Goal: Task Accomplishment & Management: Use online tool/utility

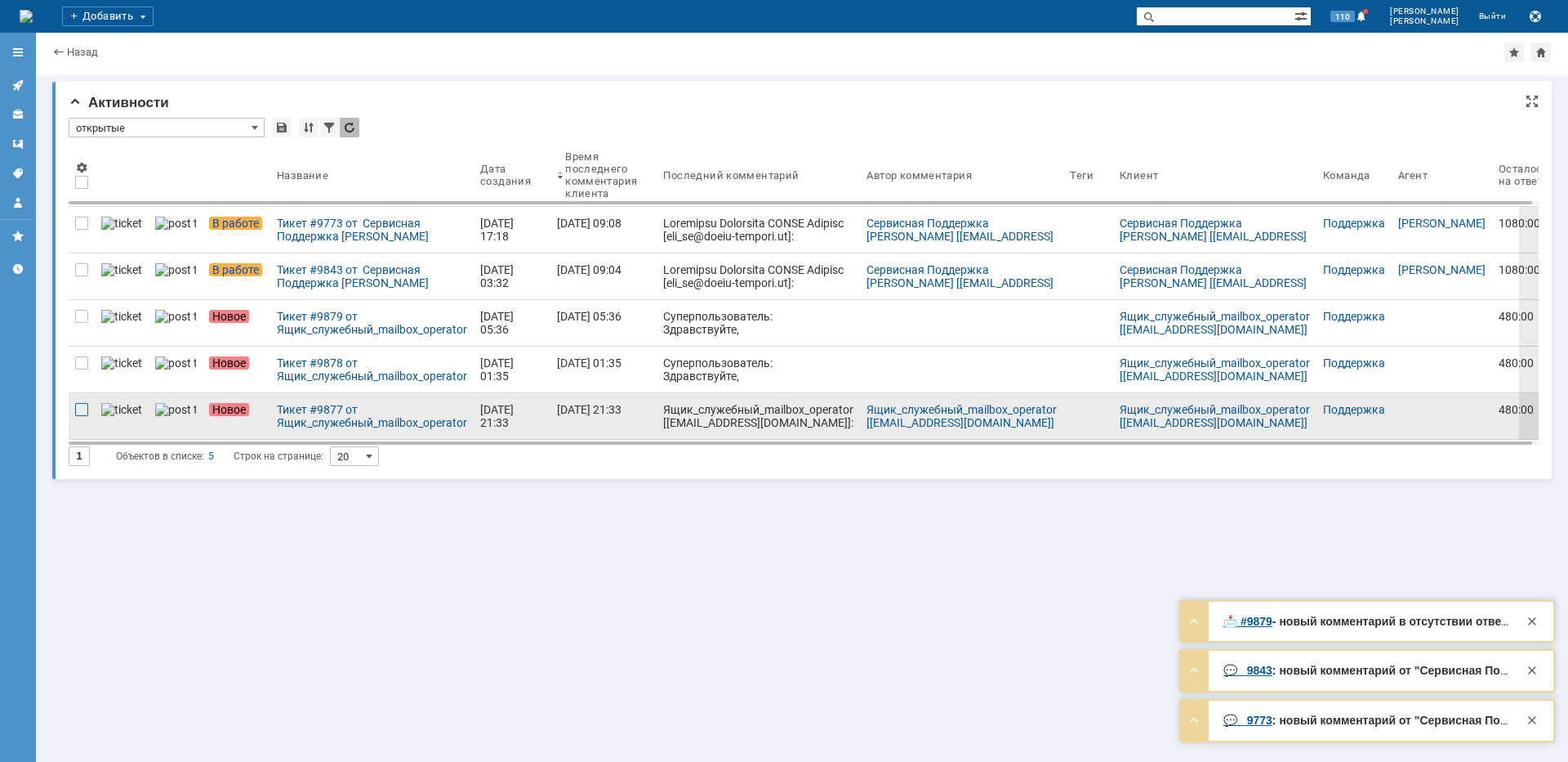
click at [87, 414] on div at bounding box center [82, 410] width 13 height 13
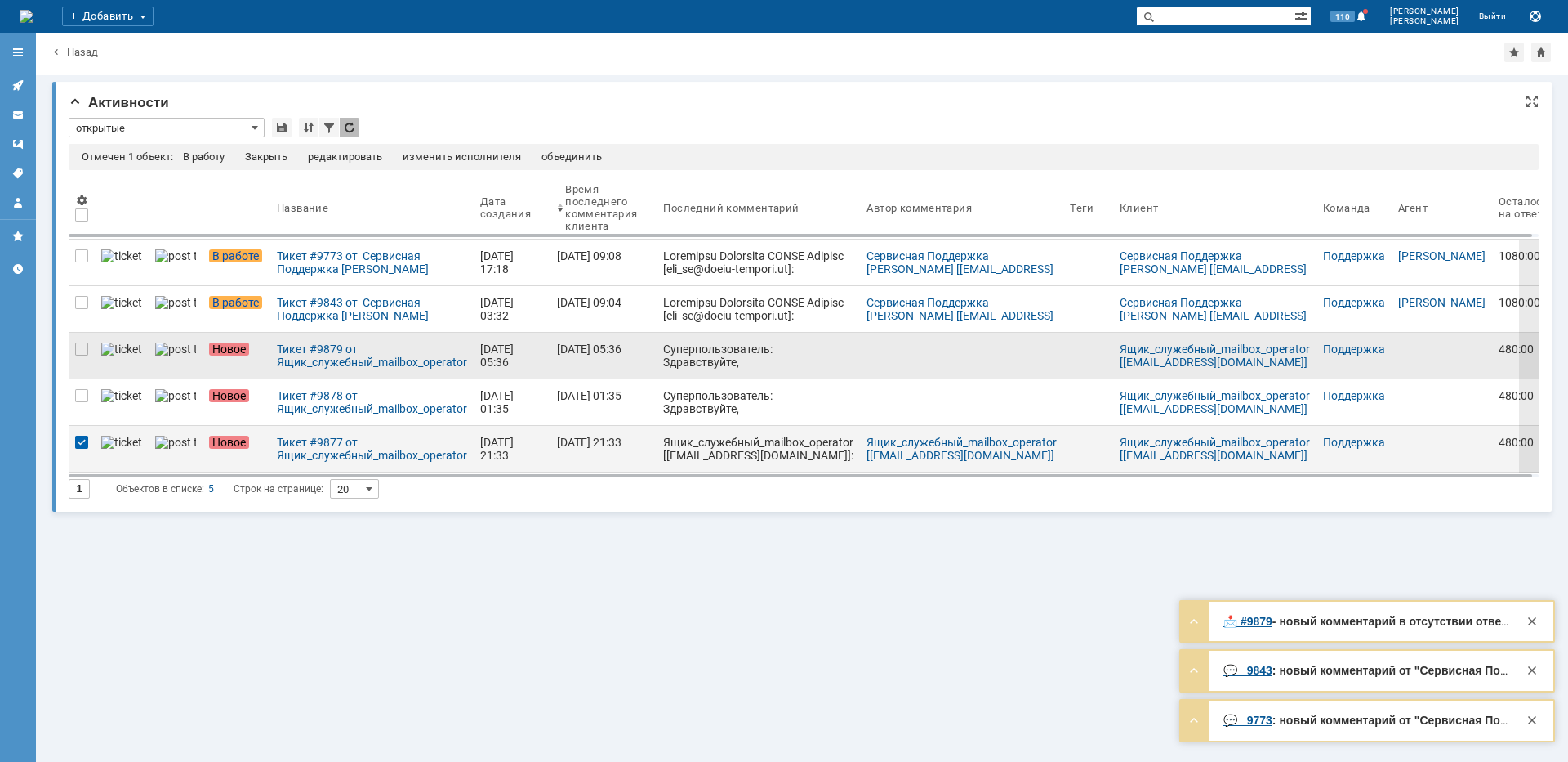
drag, startPoint x: 85, startPoint y: 392, endPoint x: 90, endPoint y: 368, distance: 24.5
click at [84, 392] on div at bounding box center [82, 396] width 13 height 13
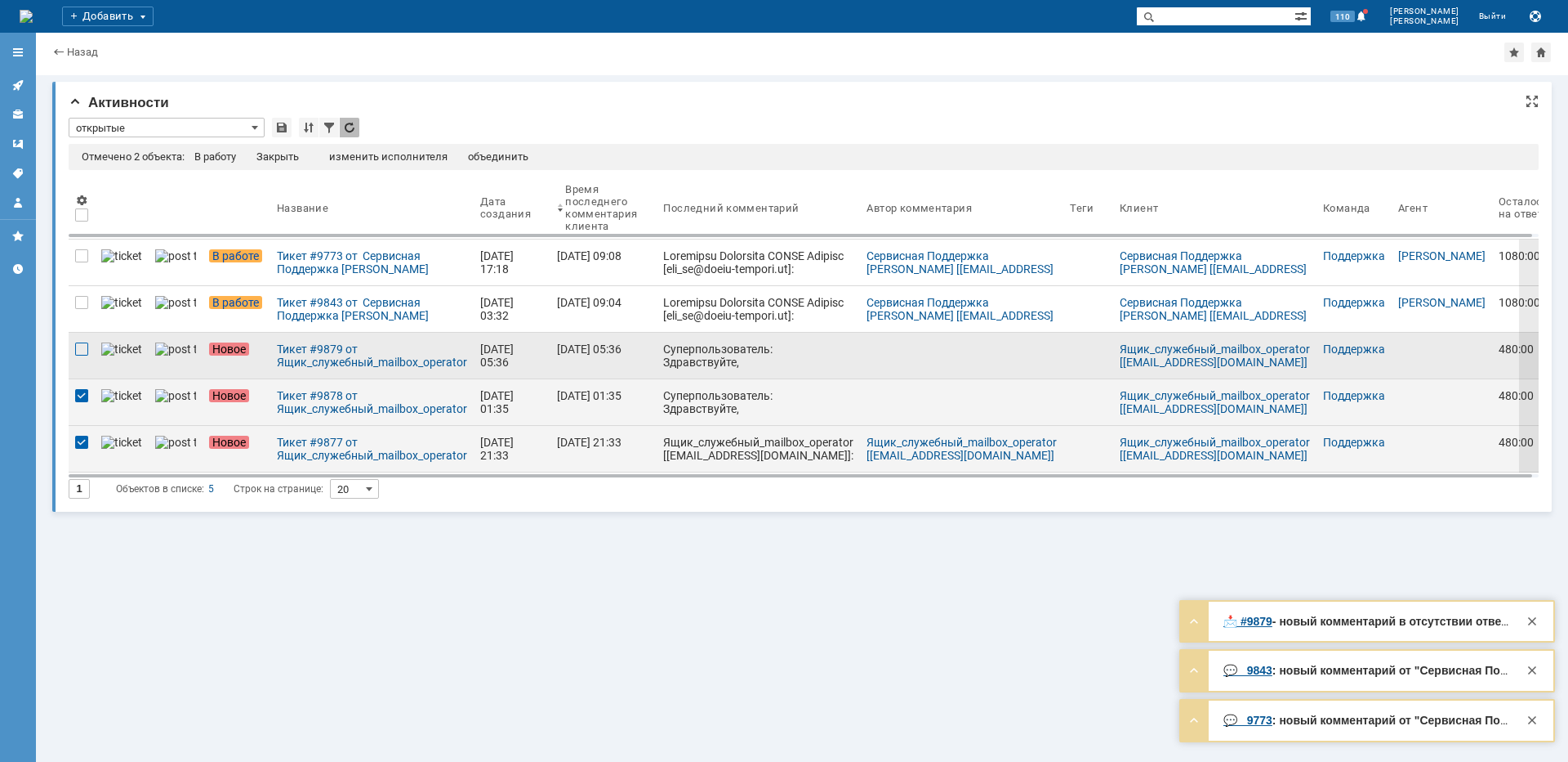
click at [85, 352] on div at bounding box center [82, 349] width 13 height 13
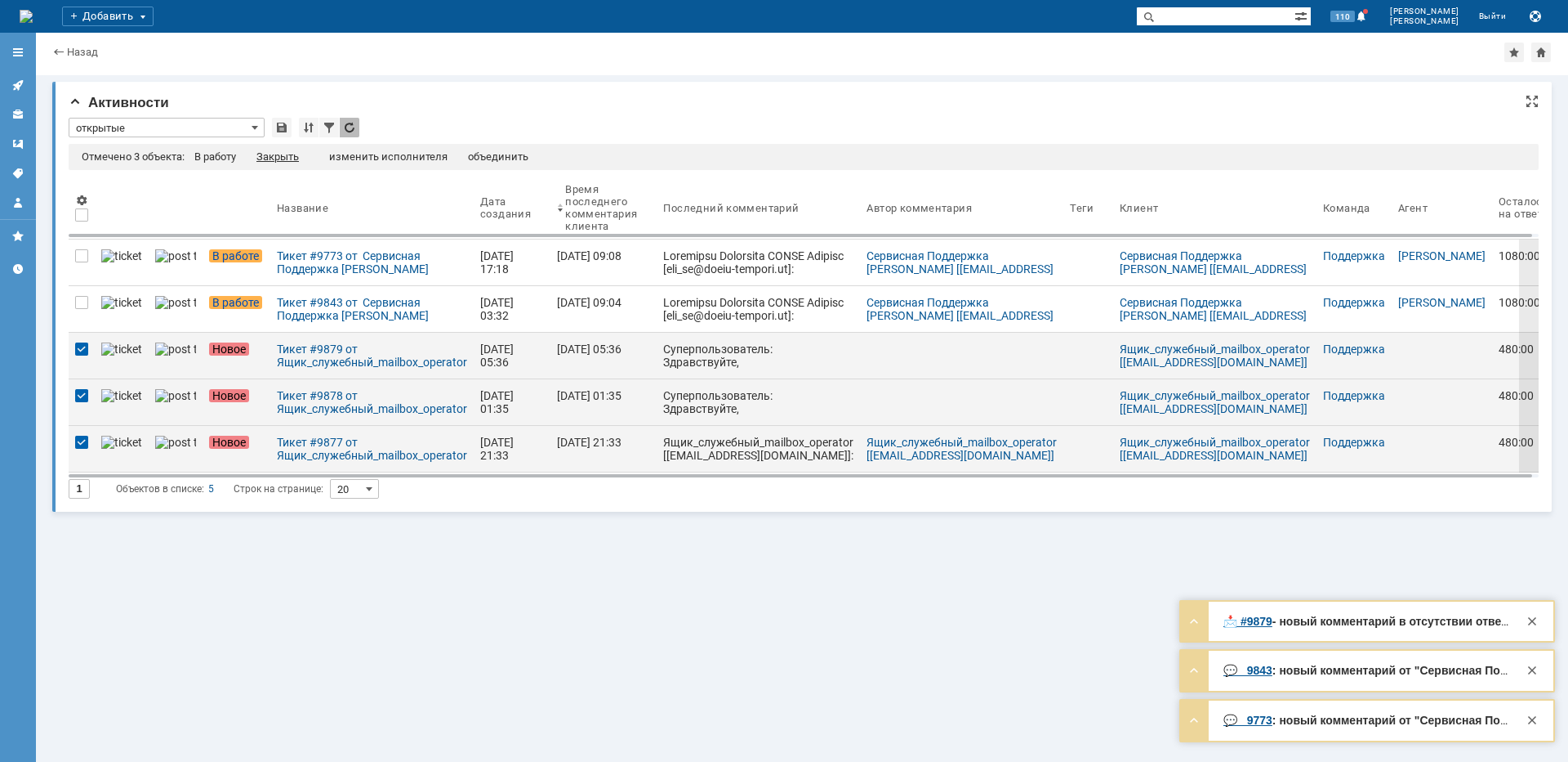
click at [289, 159] on div "Закрыть" at bounding box center [278, 157] width 42 height 13
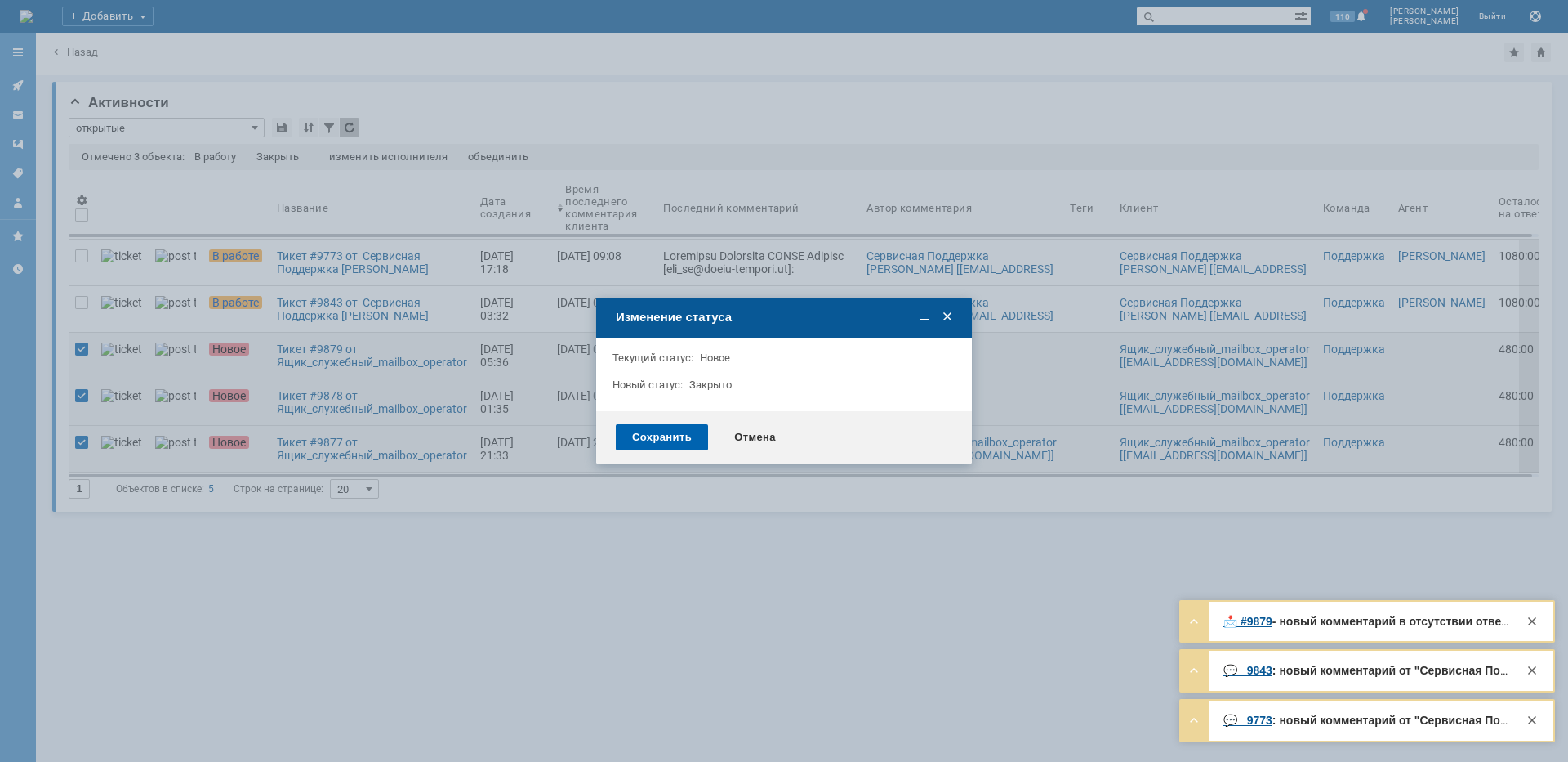
click at [645, 437] on div "Сохранить" at bounding box center [662, 437] width 92 height 26
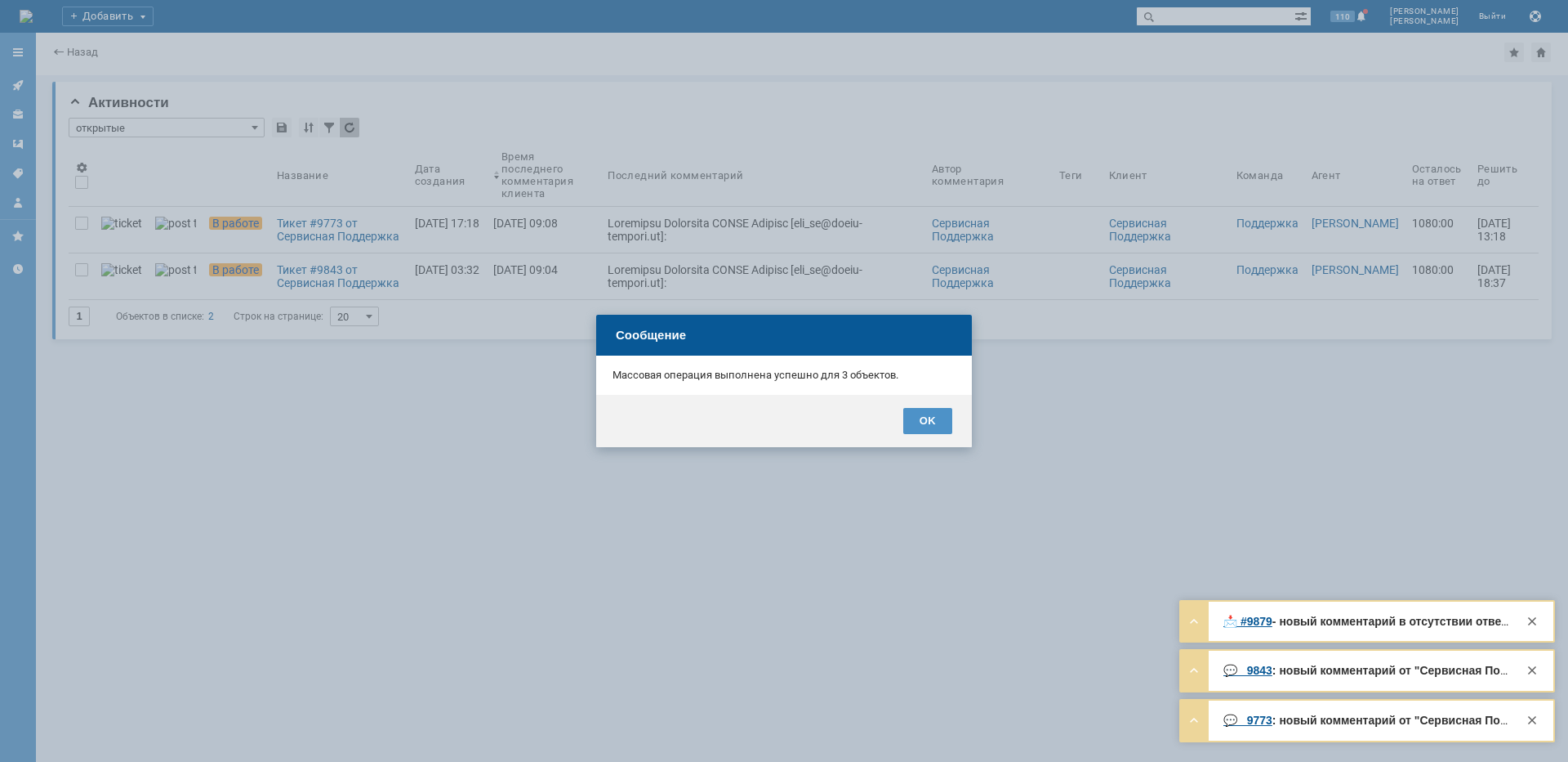
click at [931, 415] on div "OK" at bounding box center [928, 421] width 49 height 26
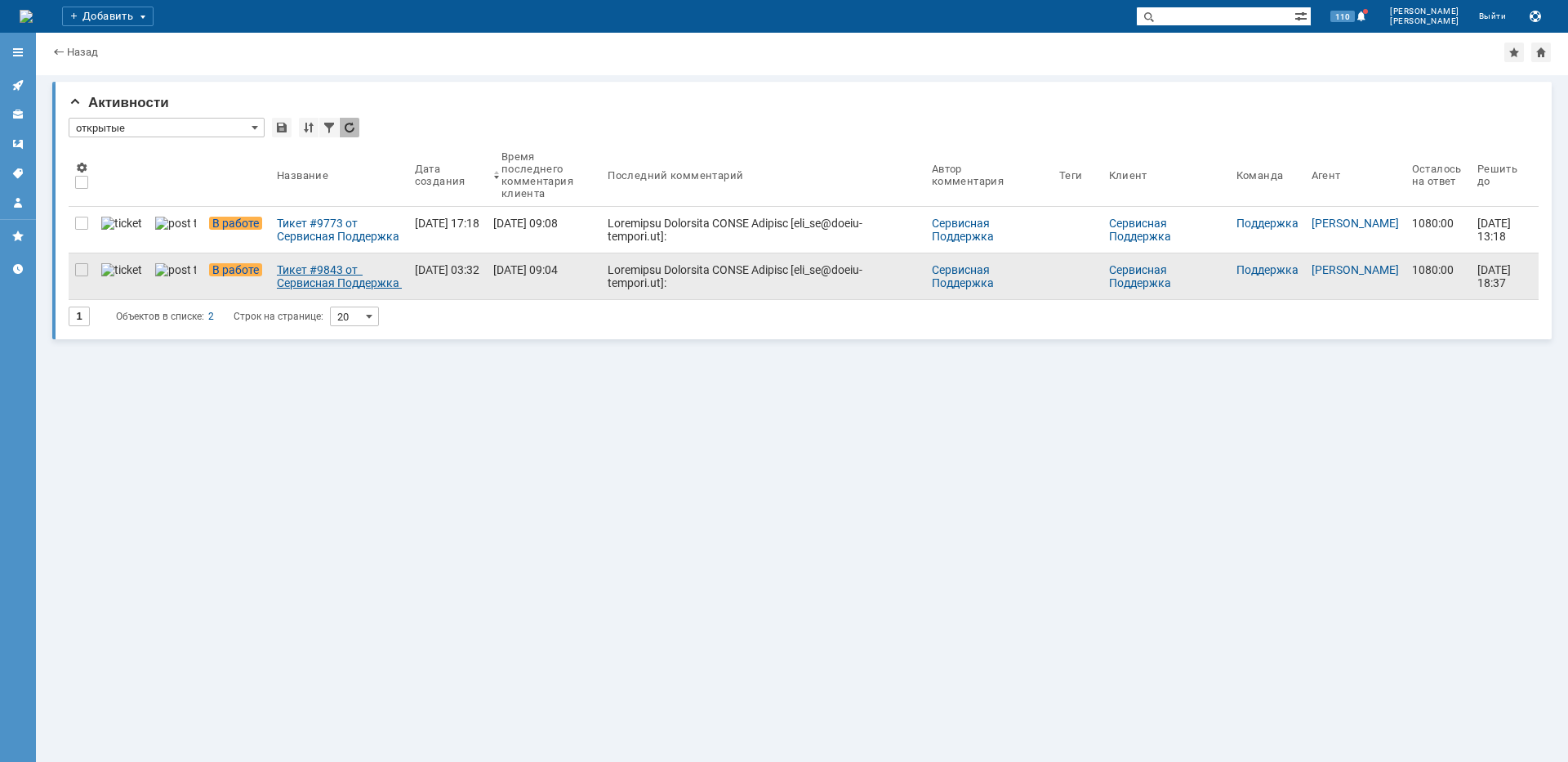
click at [277, 271] on div "Тикет #9843 от Сервисная Поддержка [PERSON_NAME] [[EMAIL_ADDRESS][DOMAIN_NAME]]…" at bounding box center [339, 276] width 125 height 26
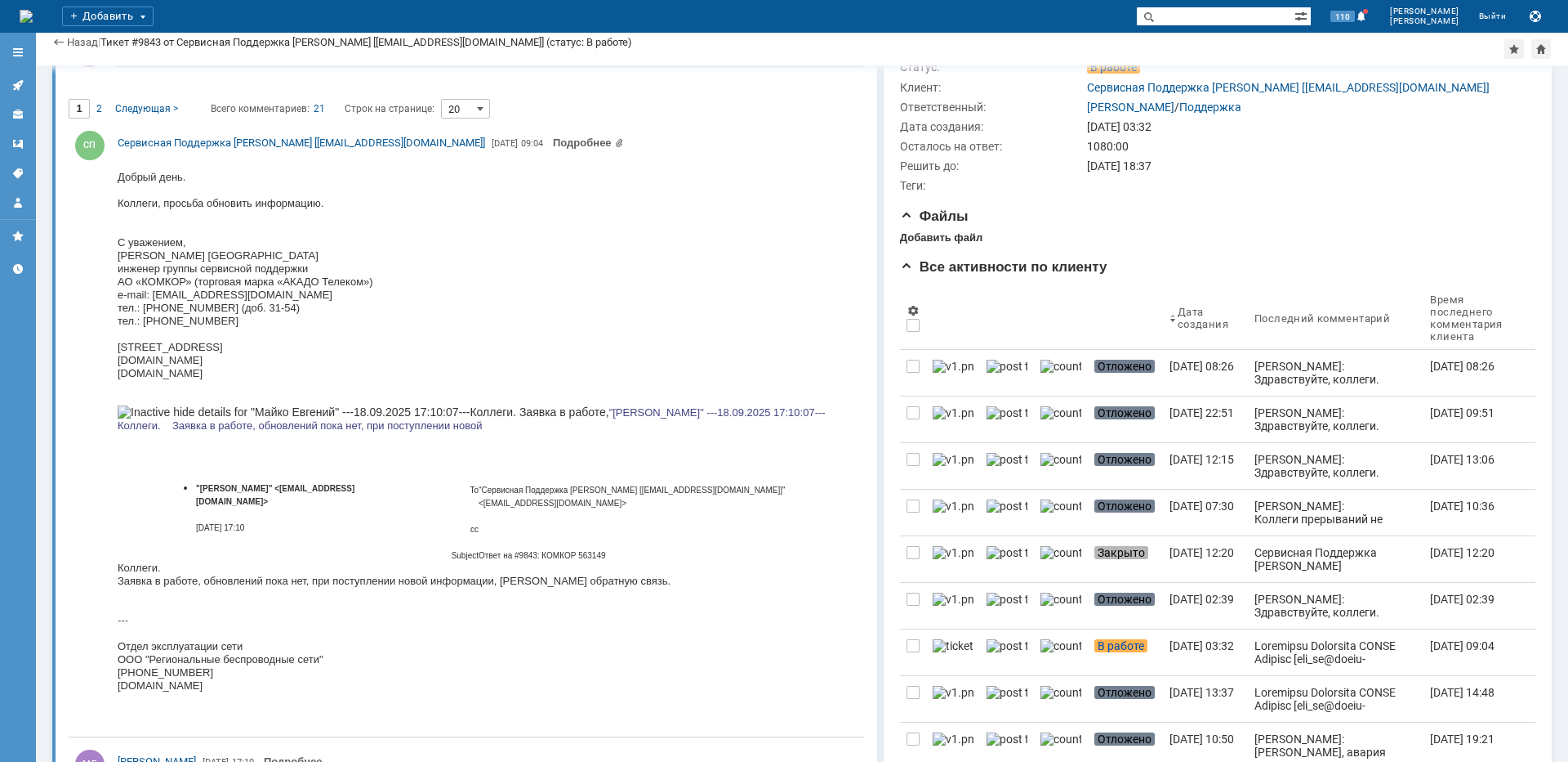
scroll to position [245, 0]
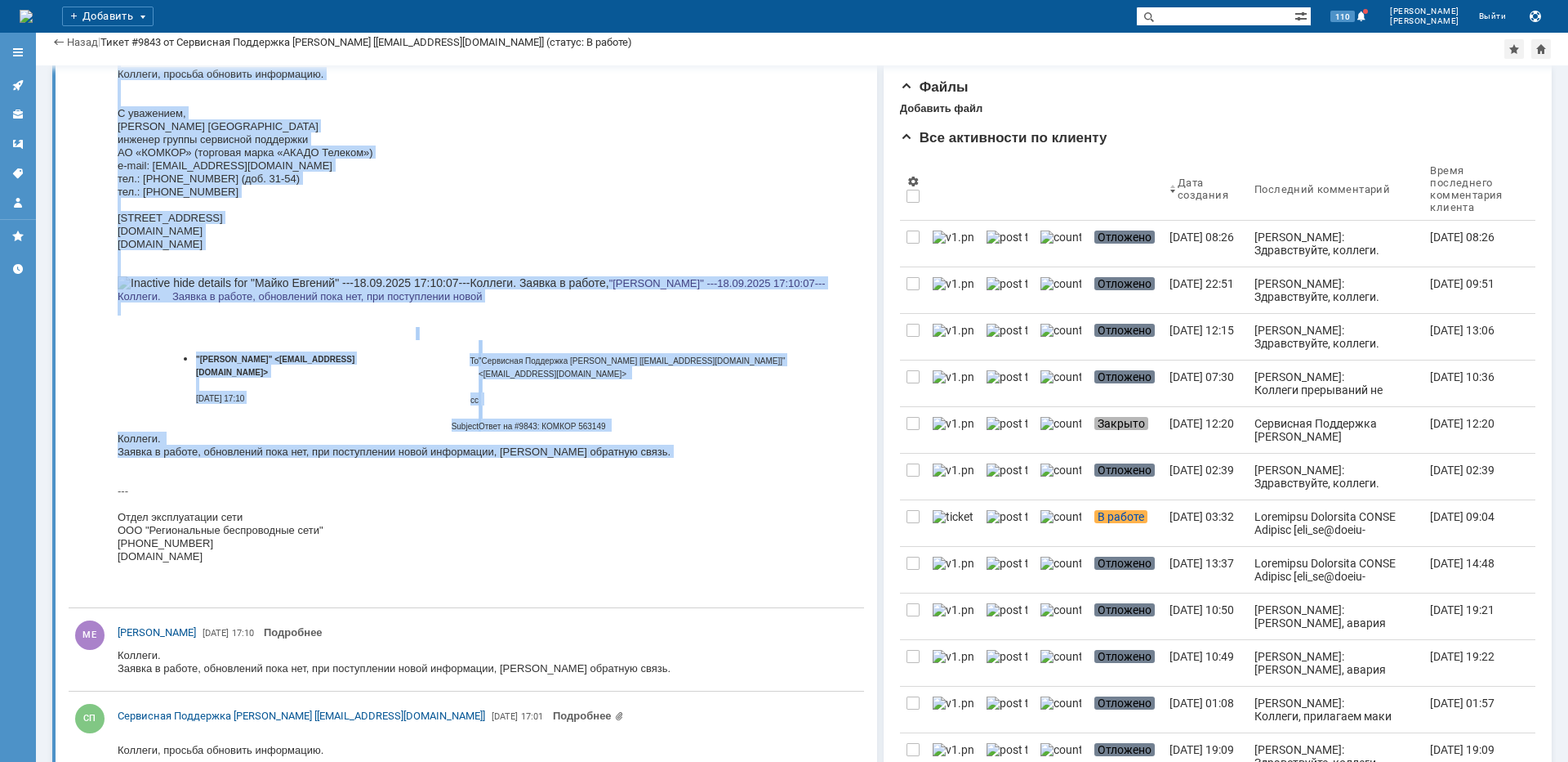
drag, startPoint x: 621, startPoint y: 445, endPoint x: 116, endPoint y: 433, distance: 505.1
click at [118, 433] on html "Добрый день. Коллеги, просьба обновить информацию. С уважением, [PERSON_NAME] F…" at bounding box center [484, 316] width 733 height 572
click at [235, 432] on td "Коллеги. Заявка в работе, обновлений пока нет, при поступлении новой информации…" at bounding box center [484, 445] width 733 height 26
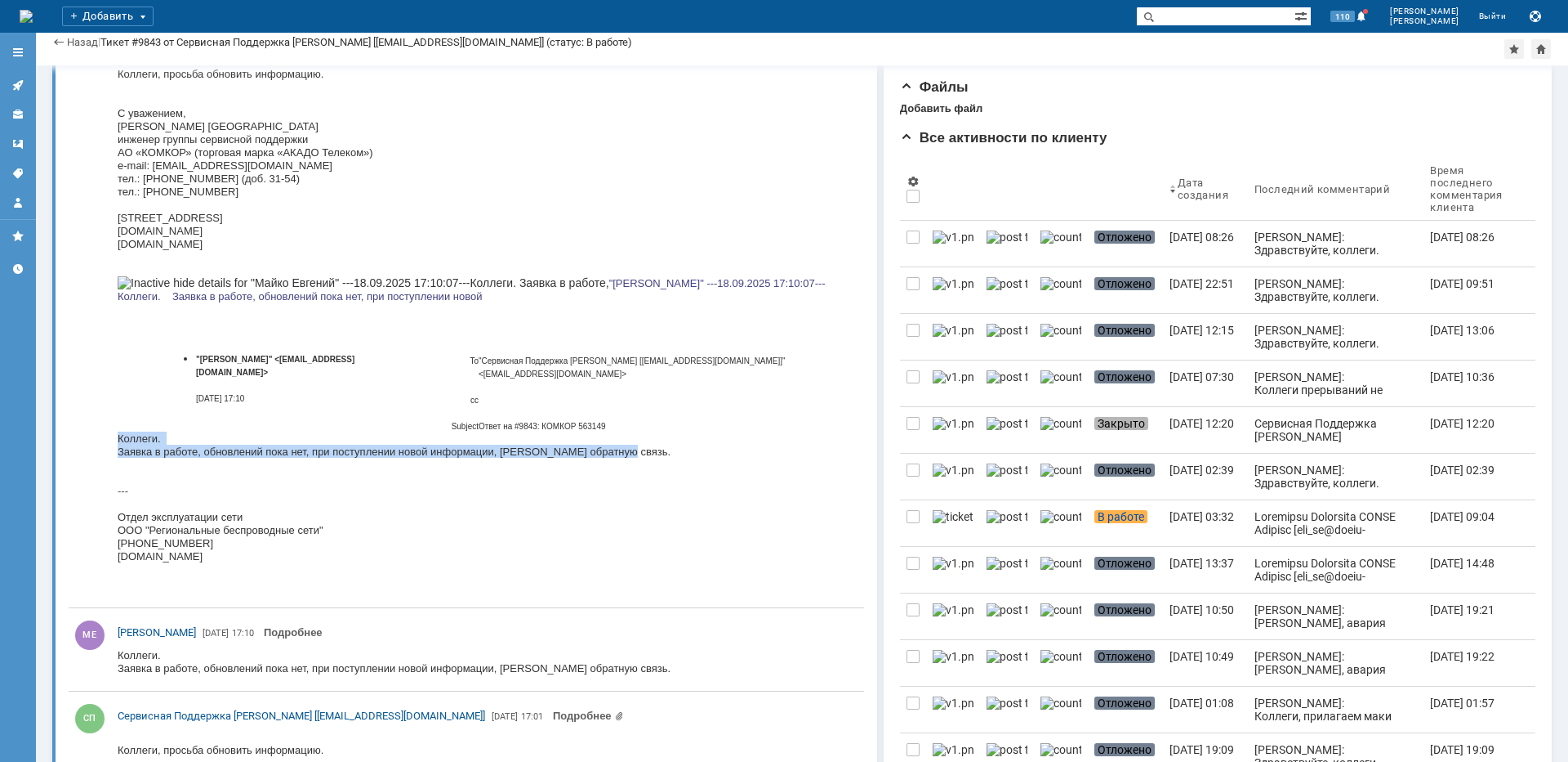
drag, startPoint x: 118, startPoint y: 428, endPoint x: 616, endPoint y: 445, distance: 498.3
click at [616, 445] on td "Коллеги. Заявка в работе, обновлений пока нет, при поступлении новой информации…" at bounding box center [484, 445] width 733 height 26
copy td "Коллеги. Заявка в работе, обновлений пока нет, при поступлении новой информации…"
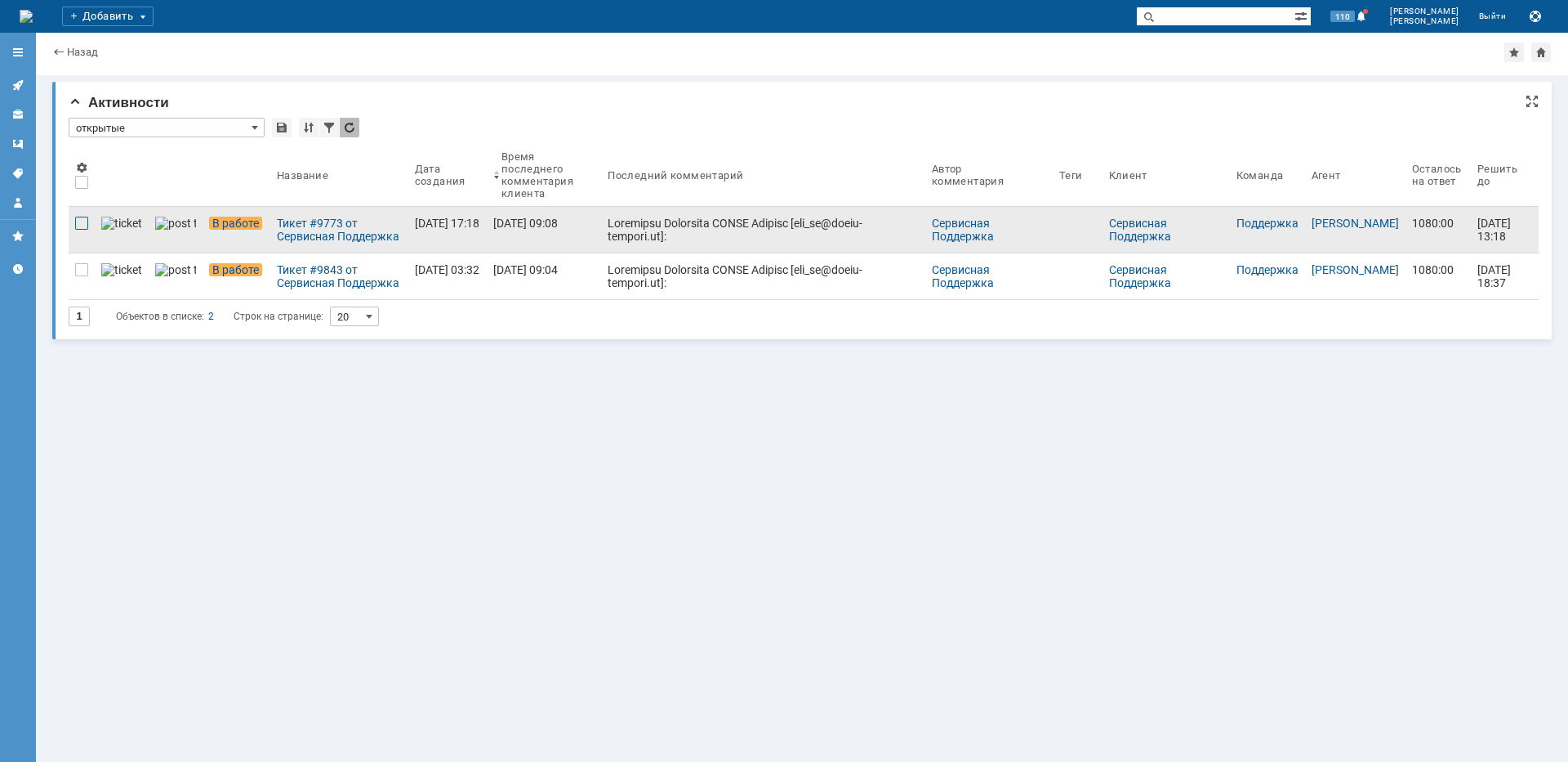
click at [78, 222] on div at bounding box center [82, 223] width 13 height 13
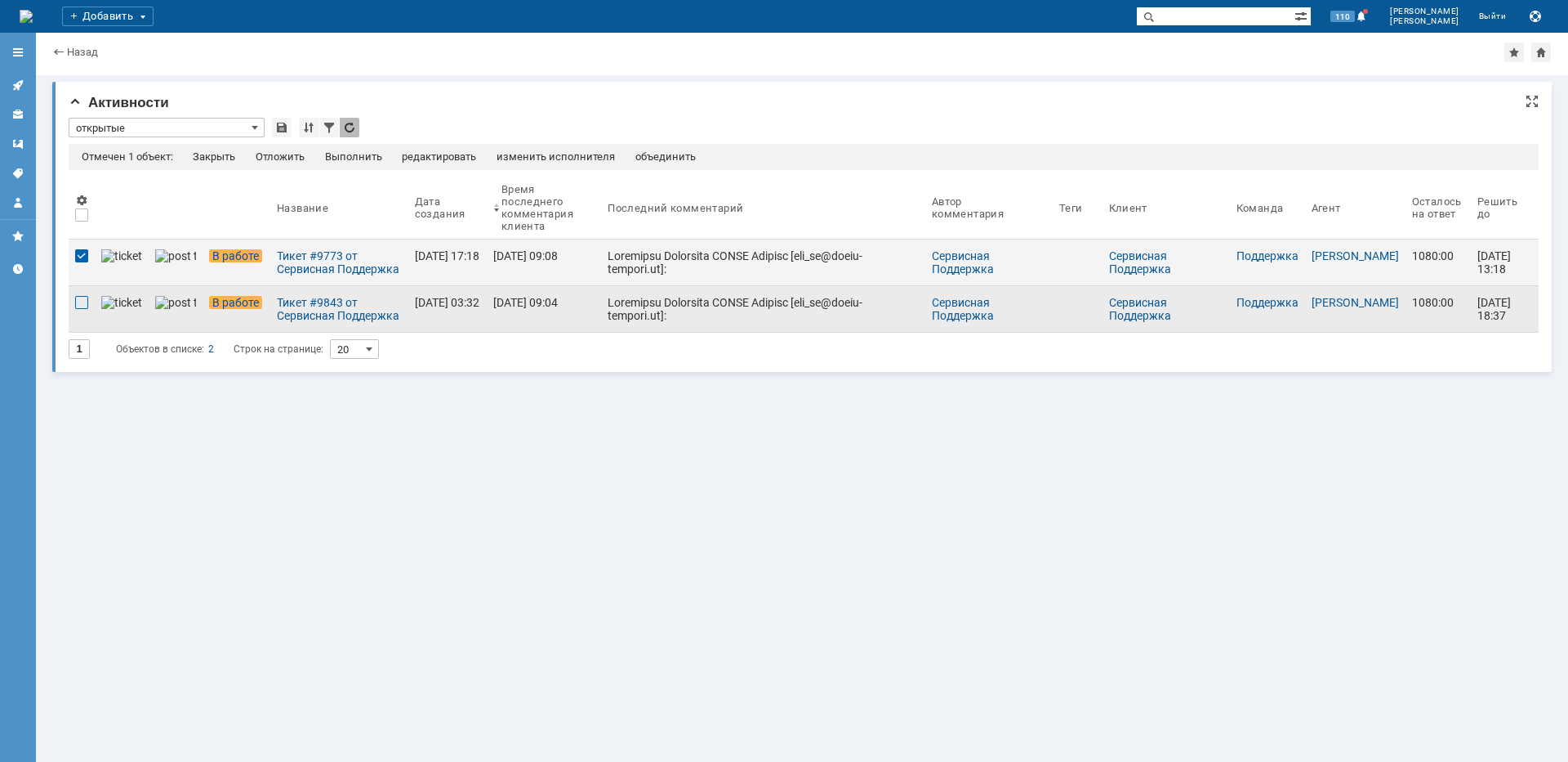
click at [77, 306] on div at bounding box center [82, 303] width 13 height 13
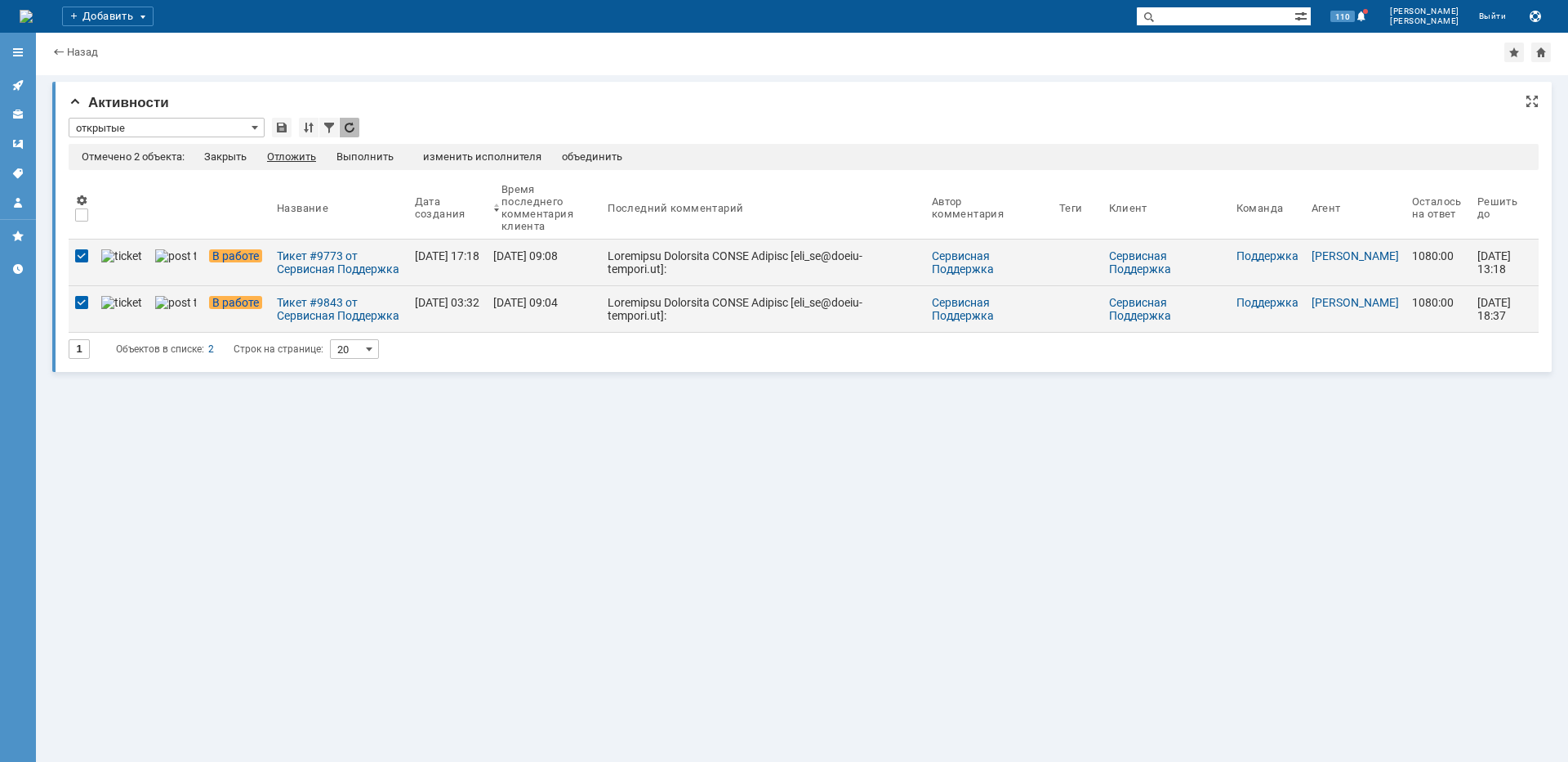
click at [293, 158] on div "Отложить" at bounding box center [292, 157] width 49 height 13
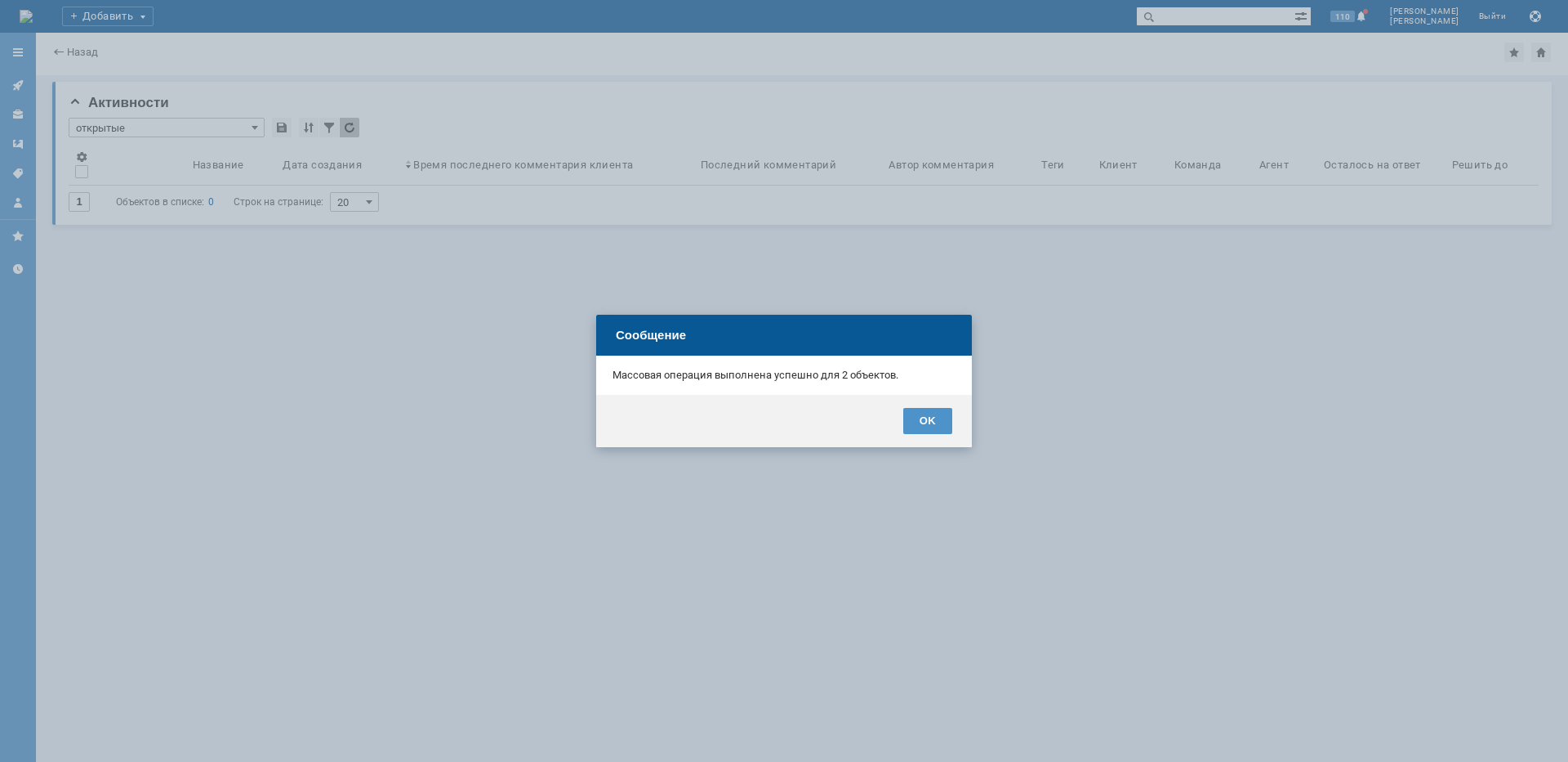
click at [922, 415] on div "OK" at bounding box center [928, 421] width 49 height 26
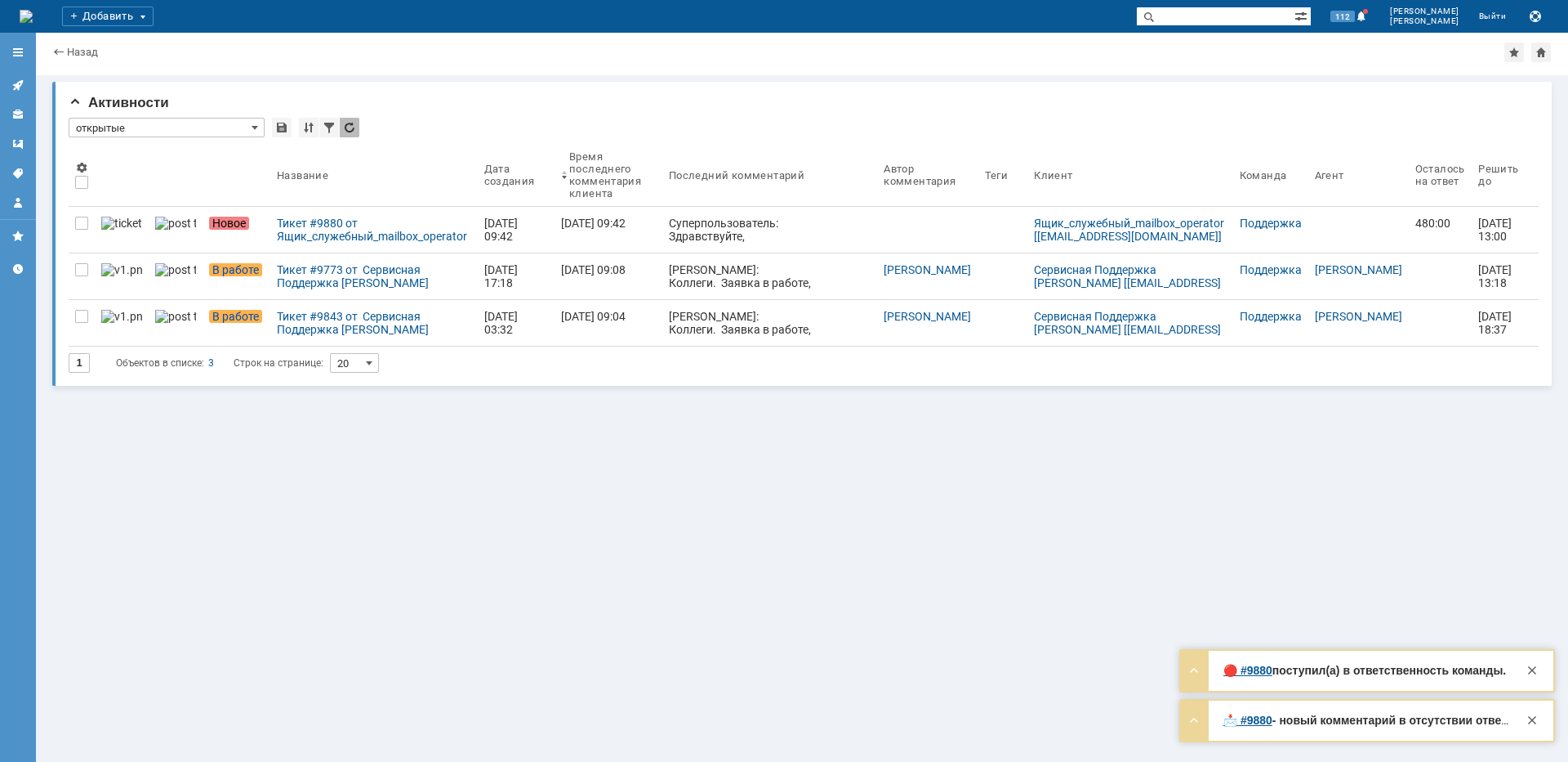
click at [377, 220] on div "Тикет #9880 от Ящик_служебный_mailbox_operator [[EMAIL_ADDRESS][DOMAIN_NAME]] (…" at bounding box center [374, 230] width 194 height 26
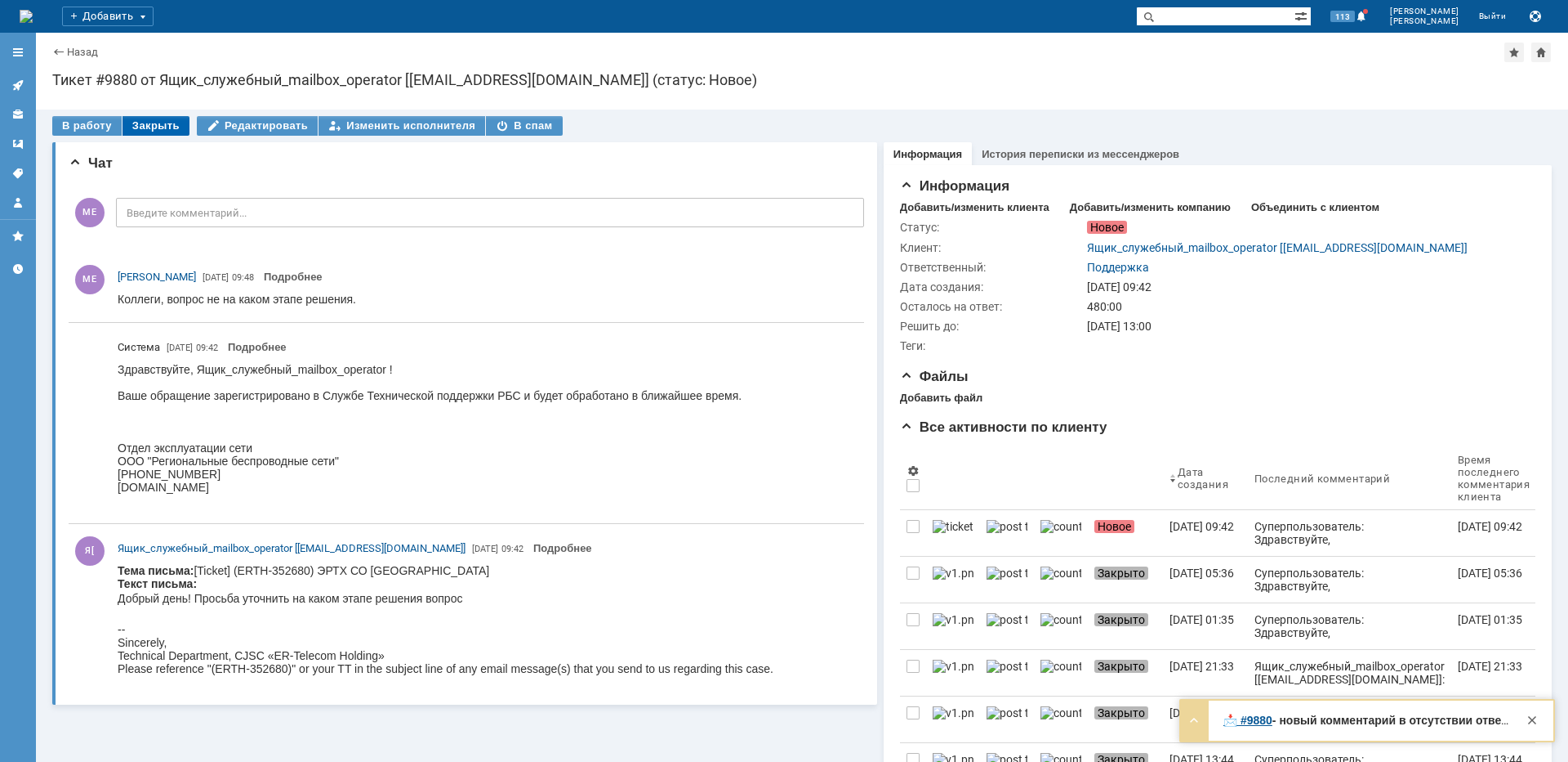
click at [146, 129] on div "Закрыть" at bounding box center [156, 126] width 67 height 20
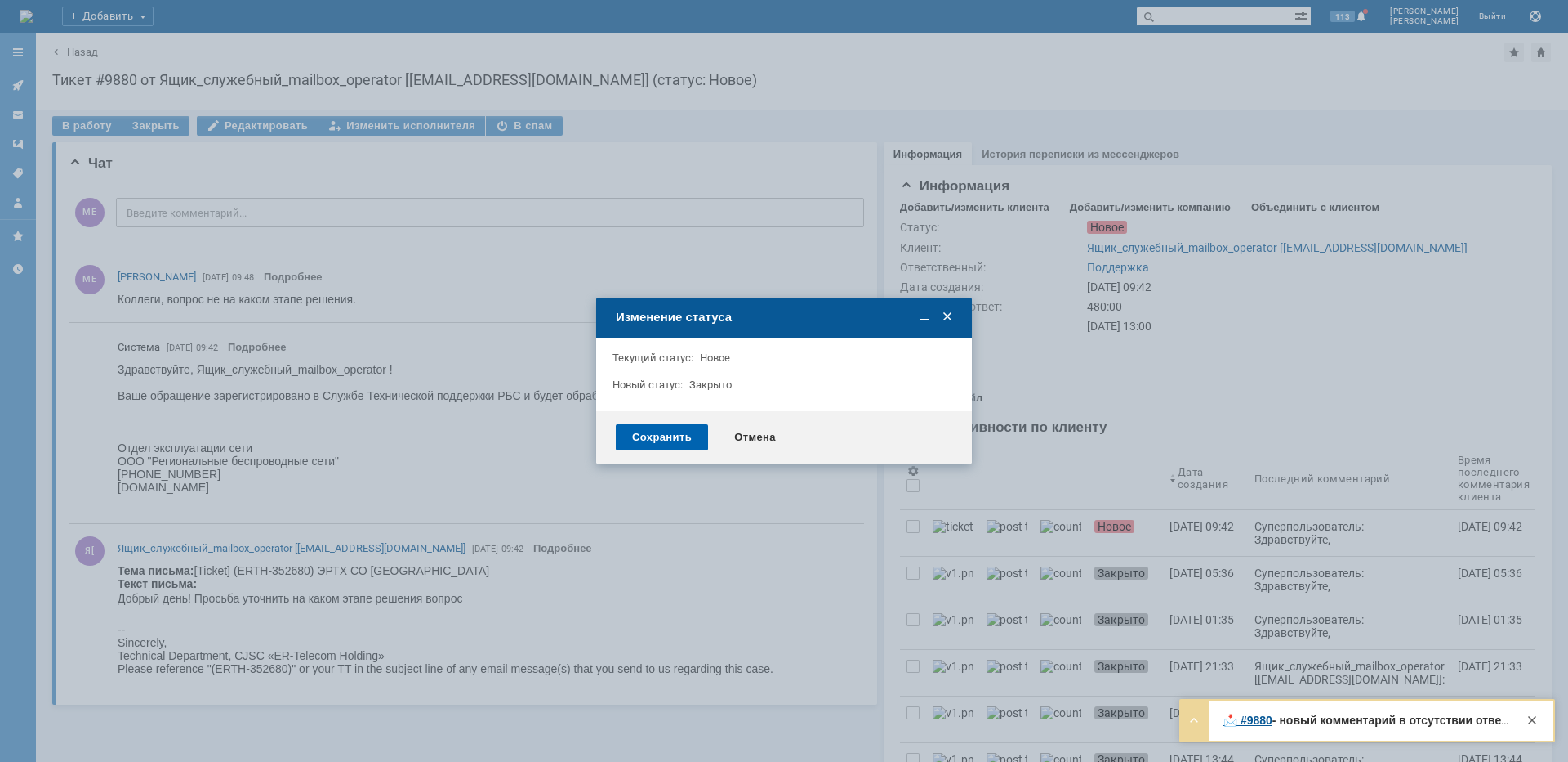
click at [675, 432] on div "Сохранить" at bounding box center [662, 437] width 92 height 26
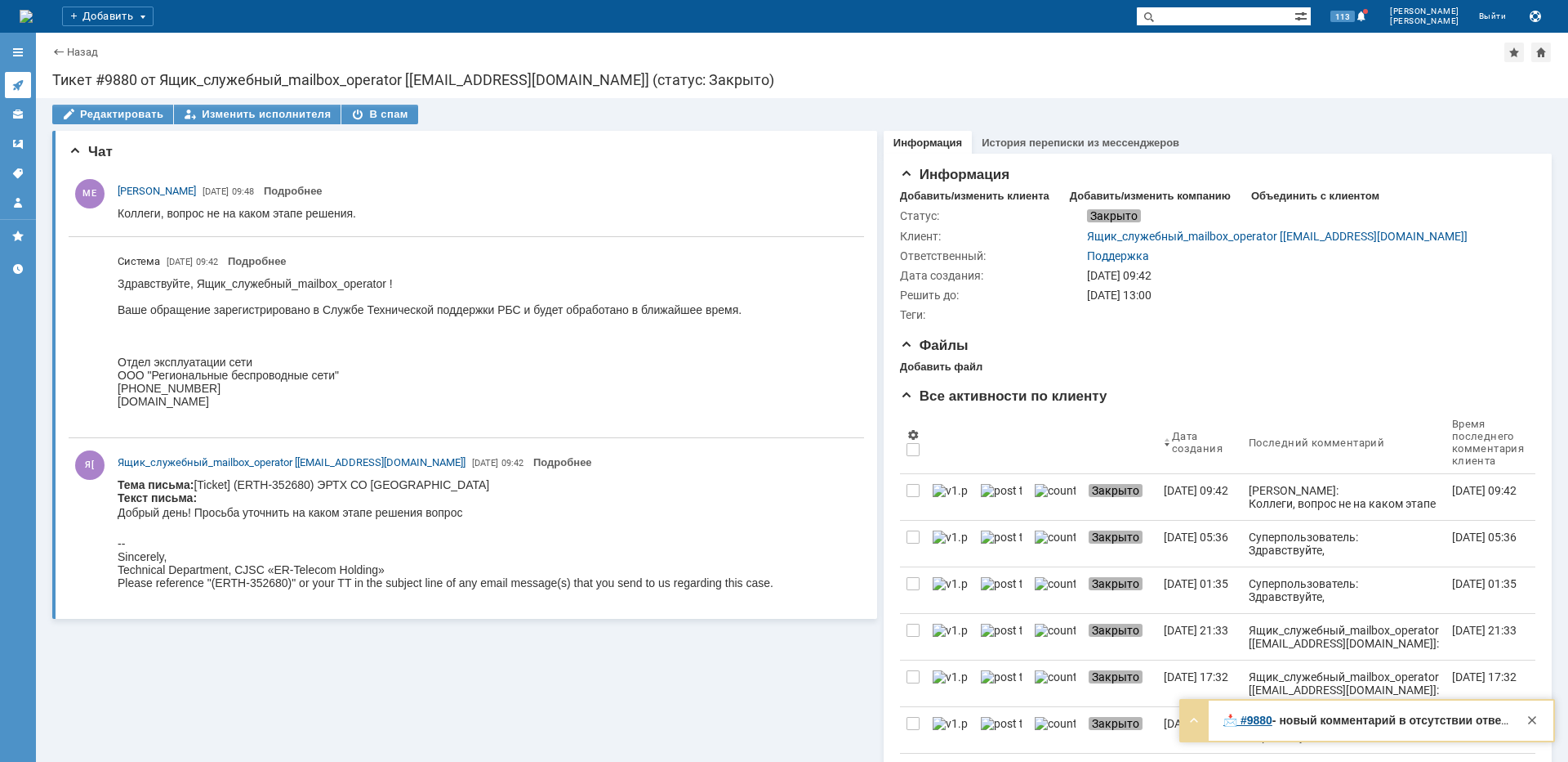
click at [28, 94] on link at bounding box center [18, 85] width 26 height 26
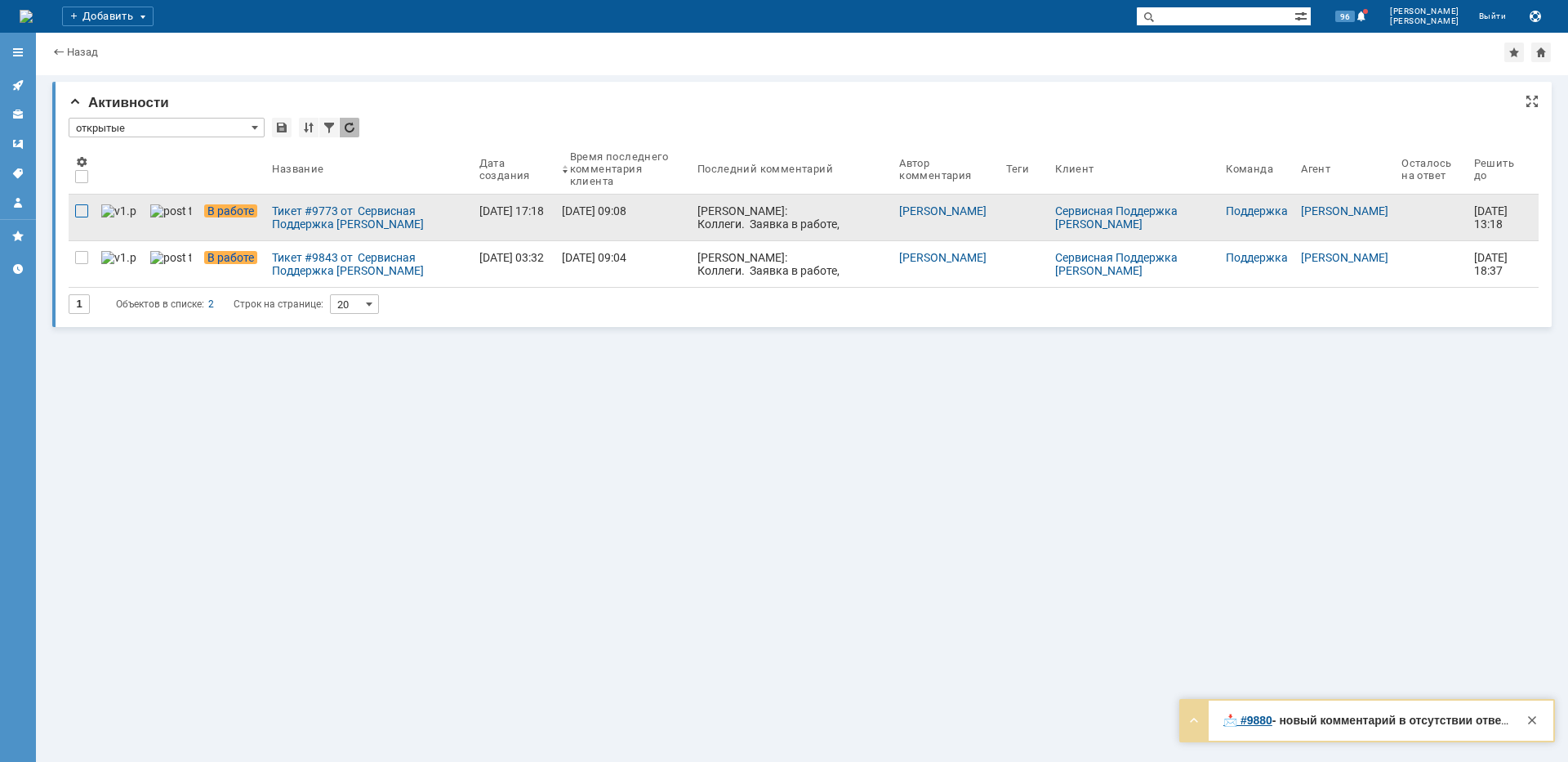
click at [86, 214] on div at bounding box center [82, 211] width 13 height 13
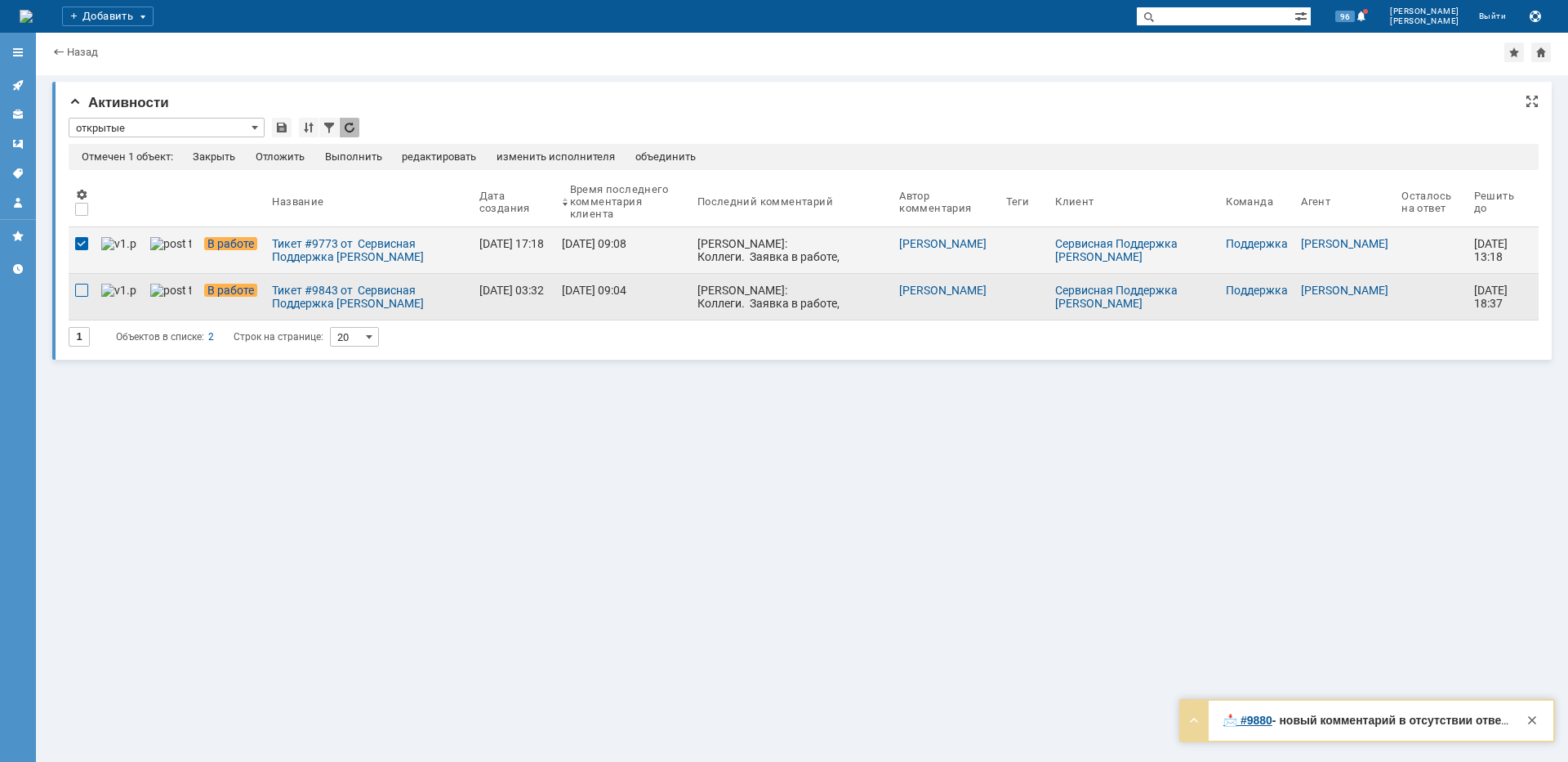
click at [76, 292] on div at bounding box center [82, 290] width 13 height 13
click at [306, 159] on div "Отложить" at bounding box center [292, 157] width 49 height 13
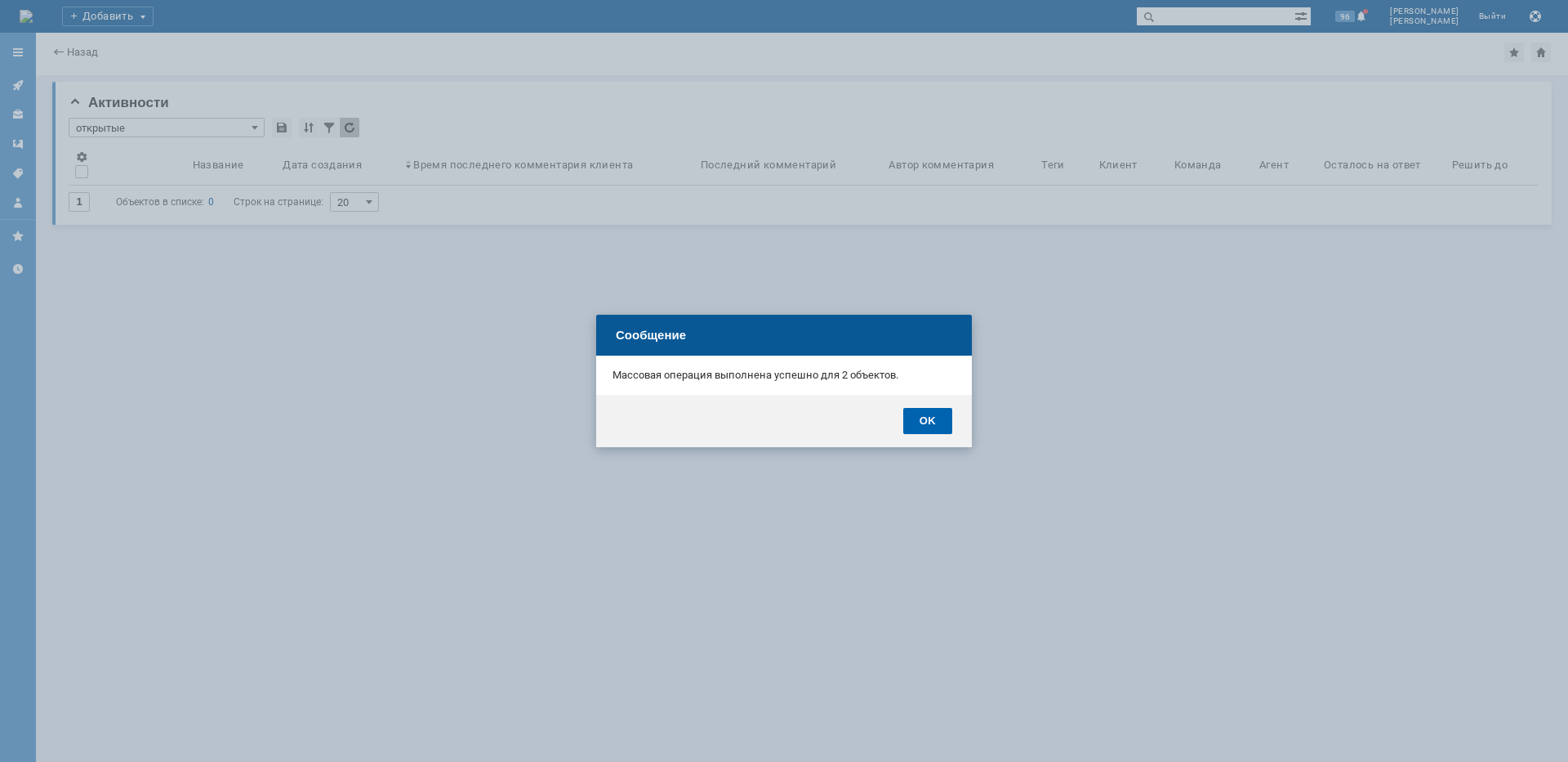
click at [909, 430] on div "OK" at bounding box center [928, 421] width 49 height 26
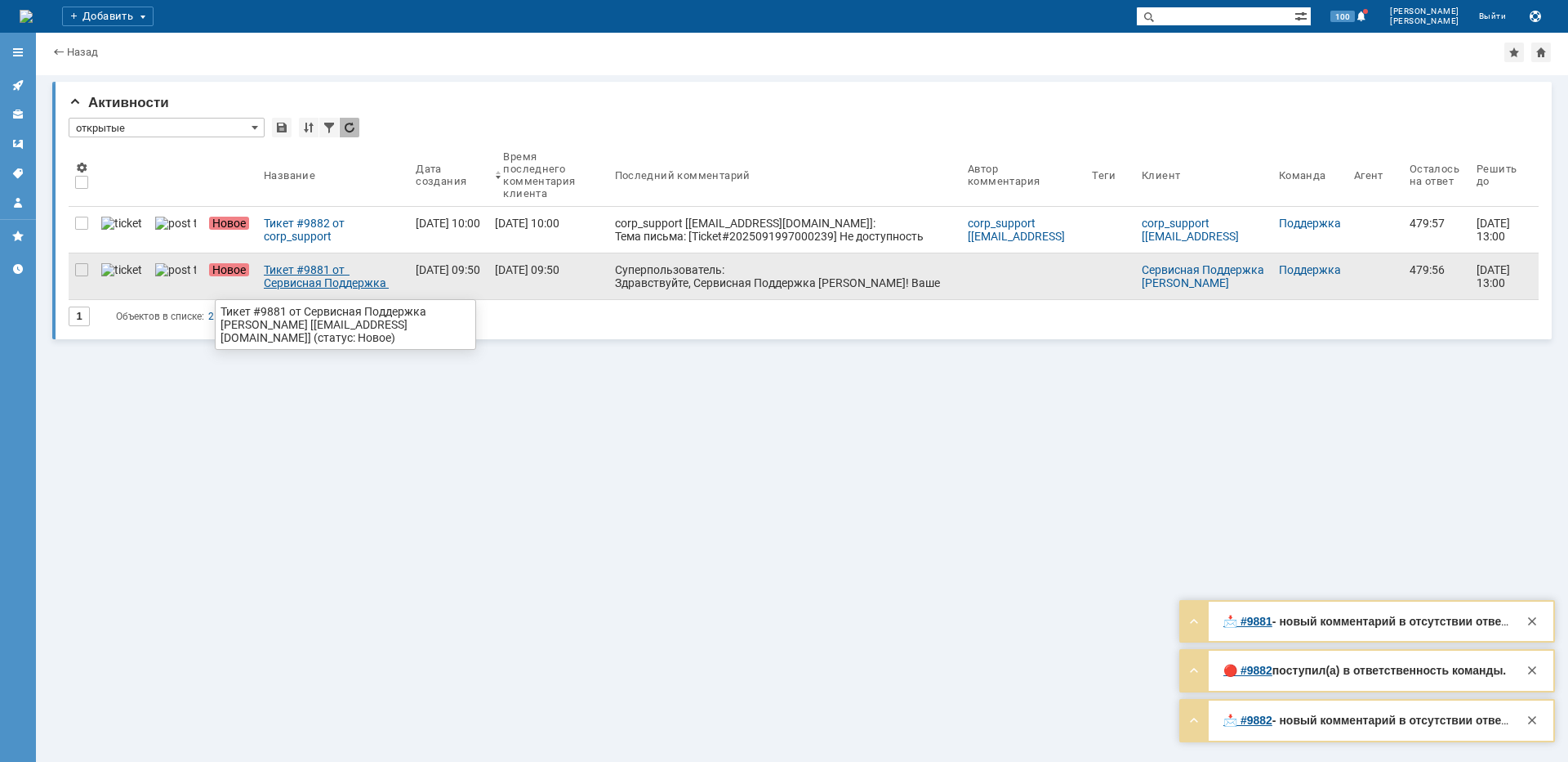
click at [288, 285] on div "Тикет #9881 от Сервисная Поддержка АКАДО Телеком [gms_ue@akado-telecom.ru] (ста…" at bounding box center [333, 276] width 139 height 26
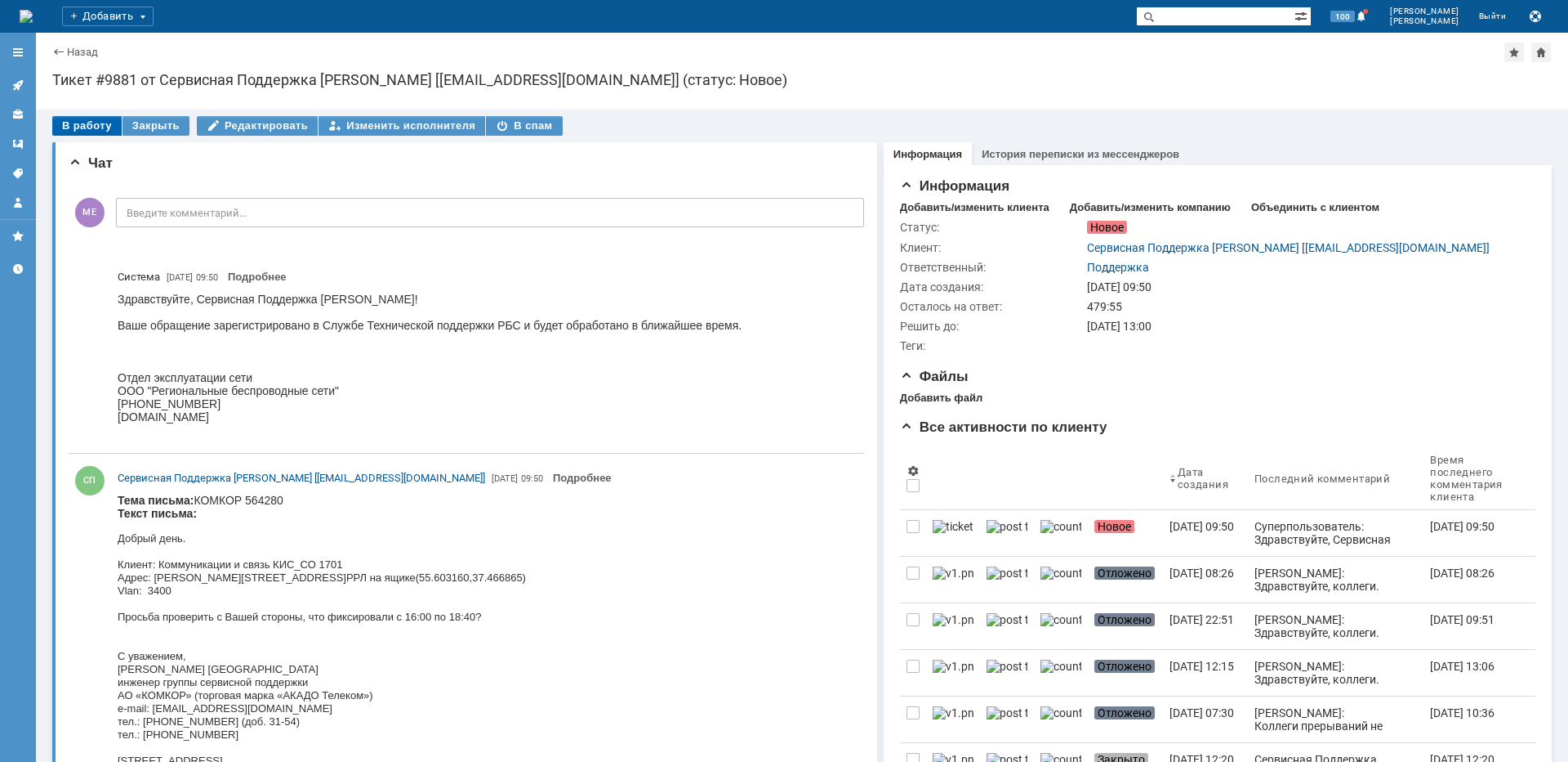
drag, startPoint x: 98, startPoint y: 123, endPoint x: 109, endPoint y: 127, distance: 11.7
click at [99, 123] on div "В работу" at bounding box center [87, 126] width 69 height 20
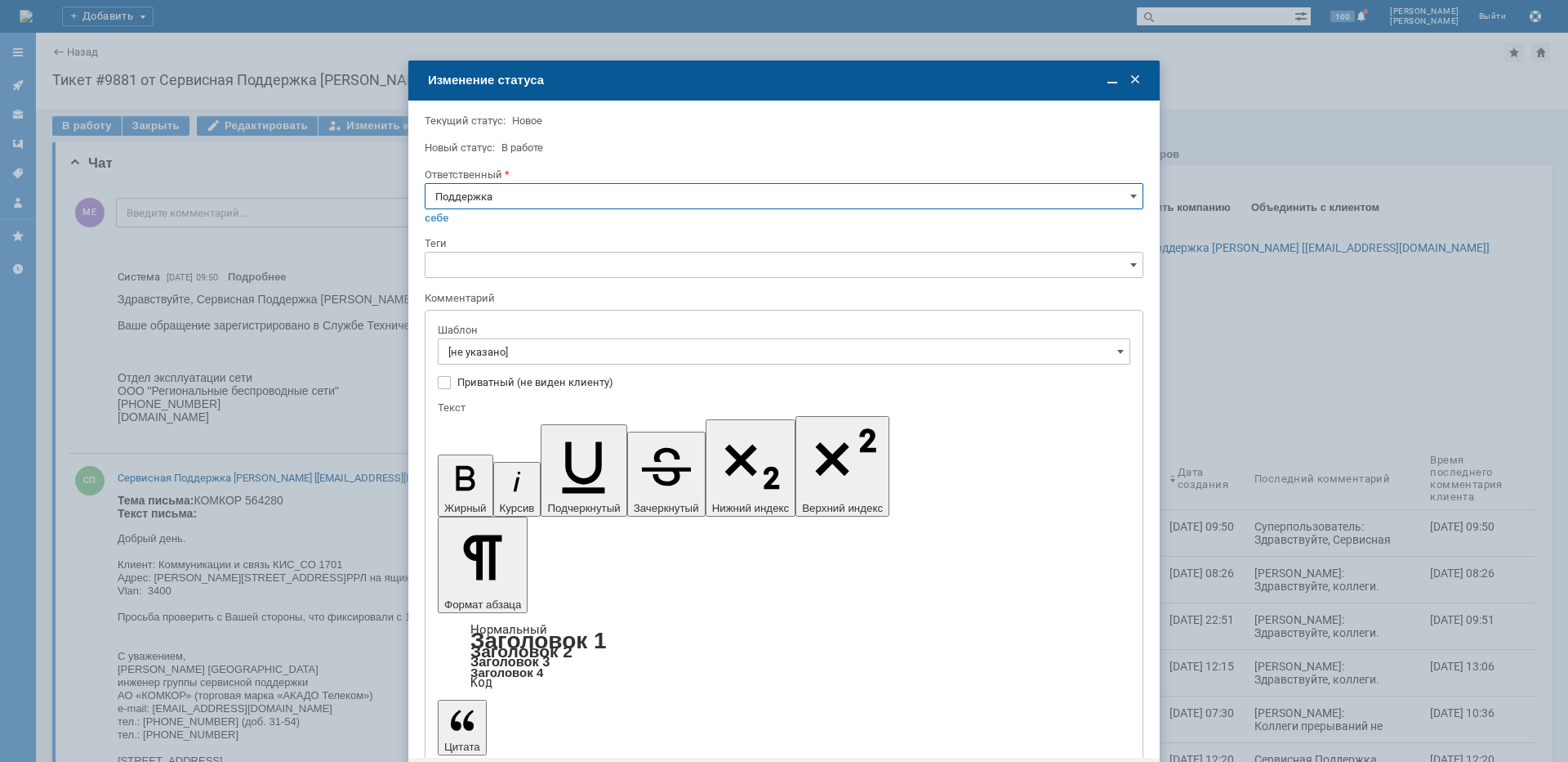
click at [480, 199] on input "Поддержка" at bounding box center [784, 196] width 719 height 26
click at [495, 365] on span "[PERSON_NAME]" at bounding box center [784, 361] width 698 height 13
type input "[PERSON_NAME]"
click at [502, 345] on input "[не указано]" at bounding box center [784, 352] width 693 height 26
type input "[PERSON_NAME]"
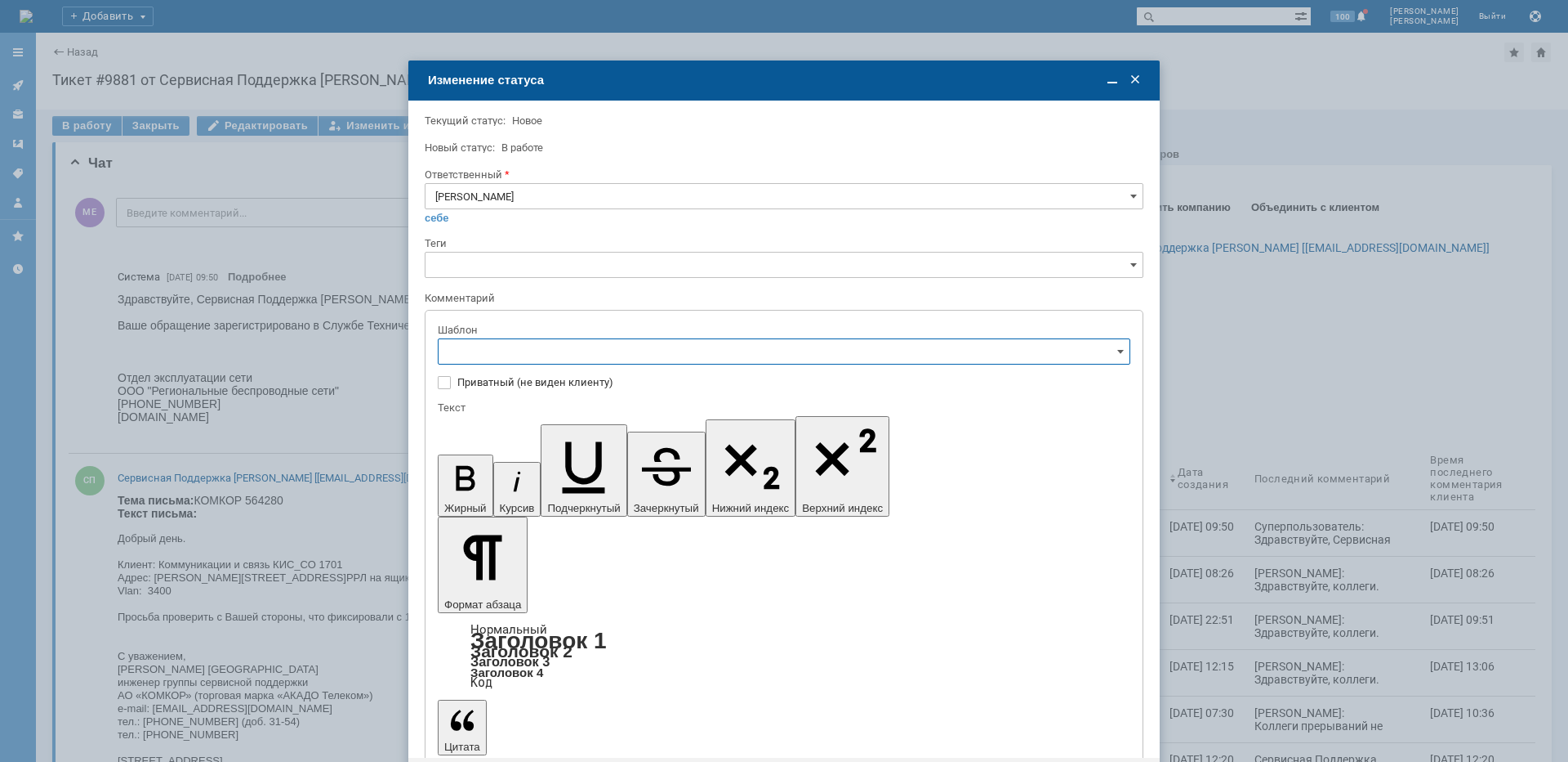
scroll to position [164, 0]
click at [592, 487] on span "[операторы] штатно маки" at bounding box center [784, 488] width 672 height 13
type input "[операторы] штатно маки"
drag, startPoint x: 842, startPoint y: 4705, endPoint x: 652, endPoint y: 4713, distance: 190.2
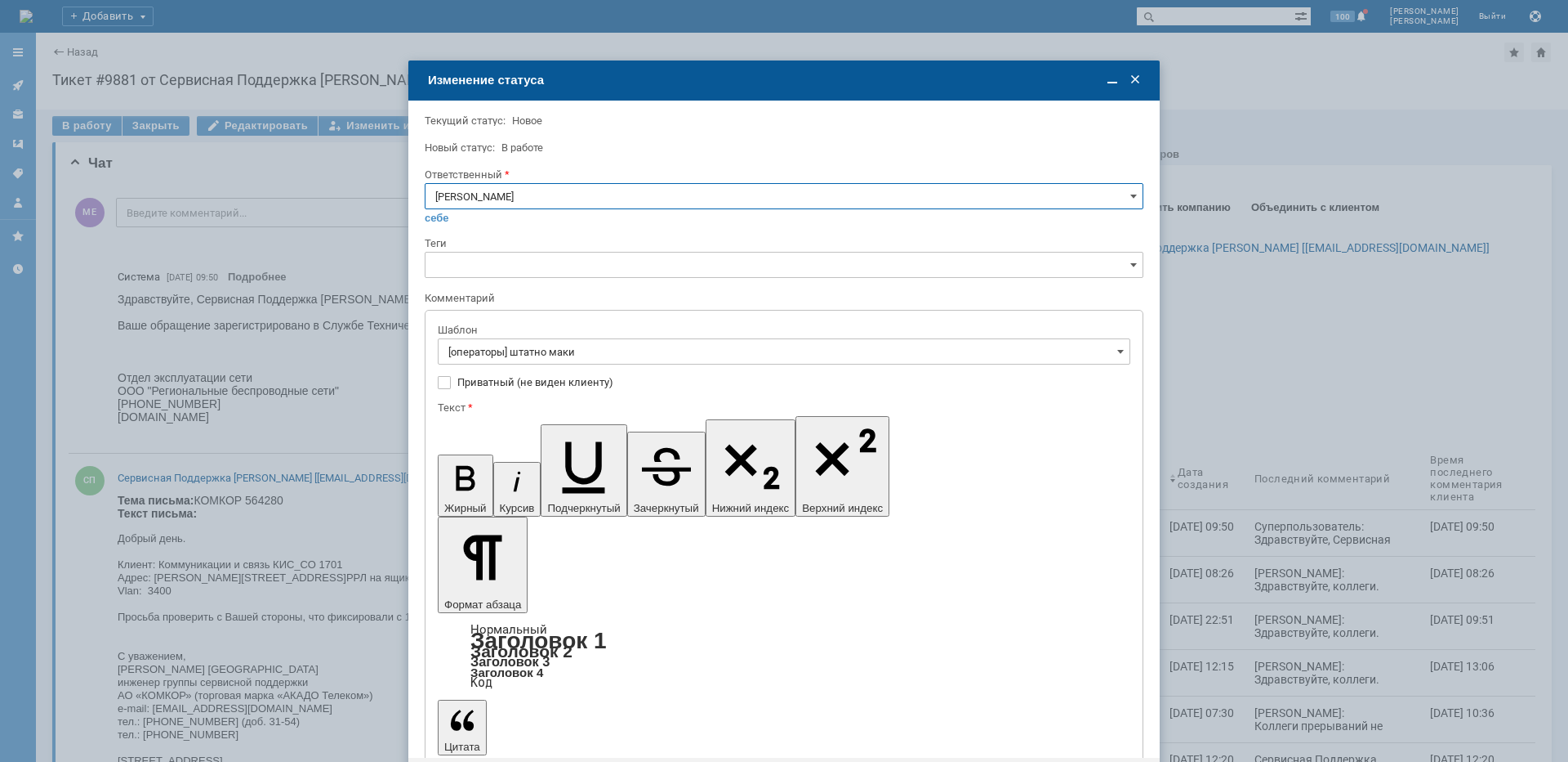
click at [503, 203] on input "[PERSON_NAME]" at bounding box center [784, 196] width 719 height 26
type input "[PERSON_NAME]"
click at [617, 356] on input "[операторы] штатно маки" at bounding box center [784, 352] width 693 height 26
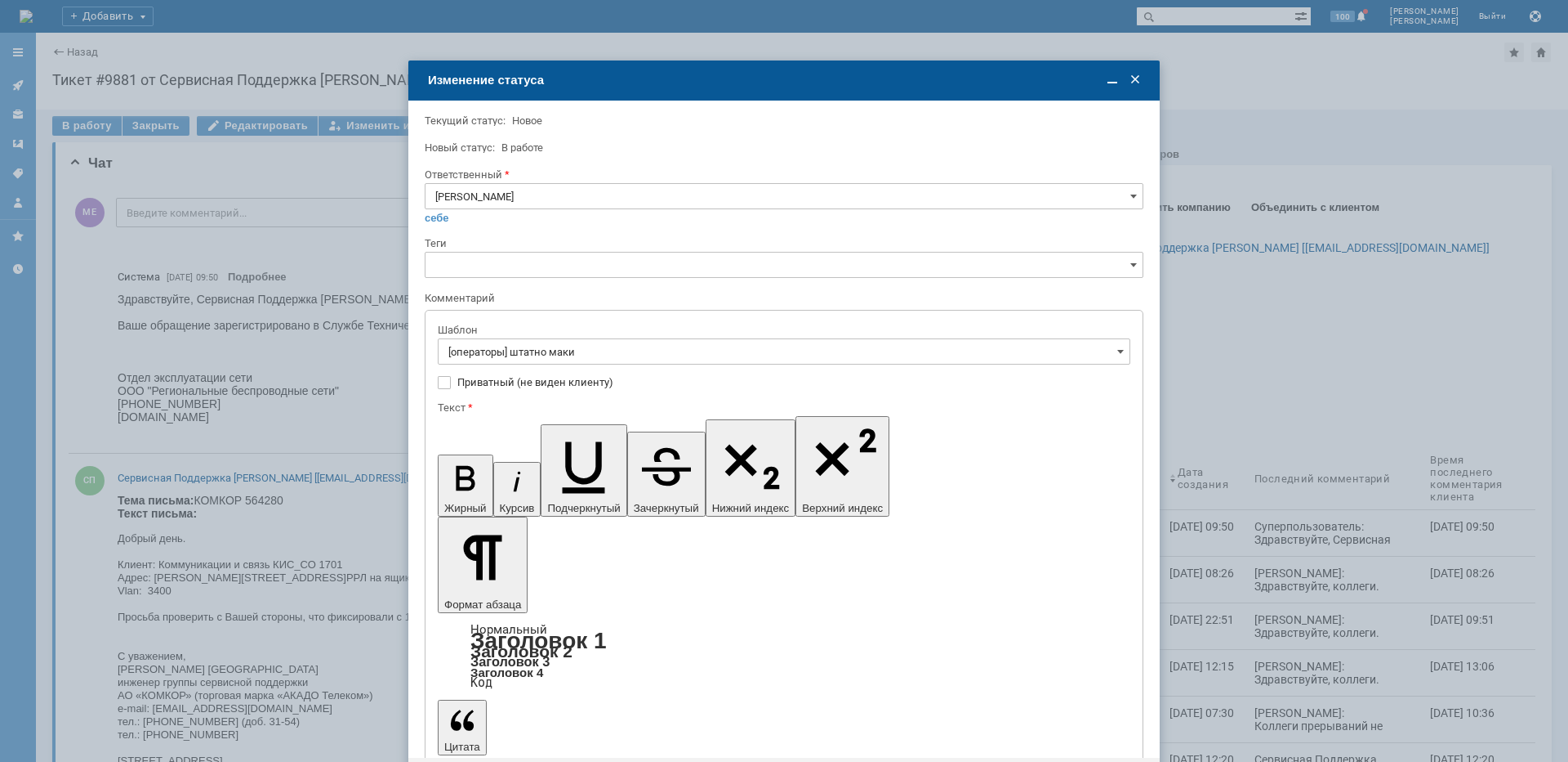
click at [623, 401] on span "[операторы] штатно период ЭП на БС" at bounding box center [784, 406] width 672 height 13
type input "[операторы] штатно период ЭП на БС"
drag, startPoint x: 635, startPoint y: 4704, endPoint x: 761, endPoint y: 4701, distance: 126.0
copy body "канал работает штатно."
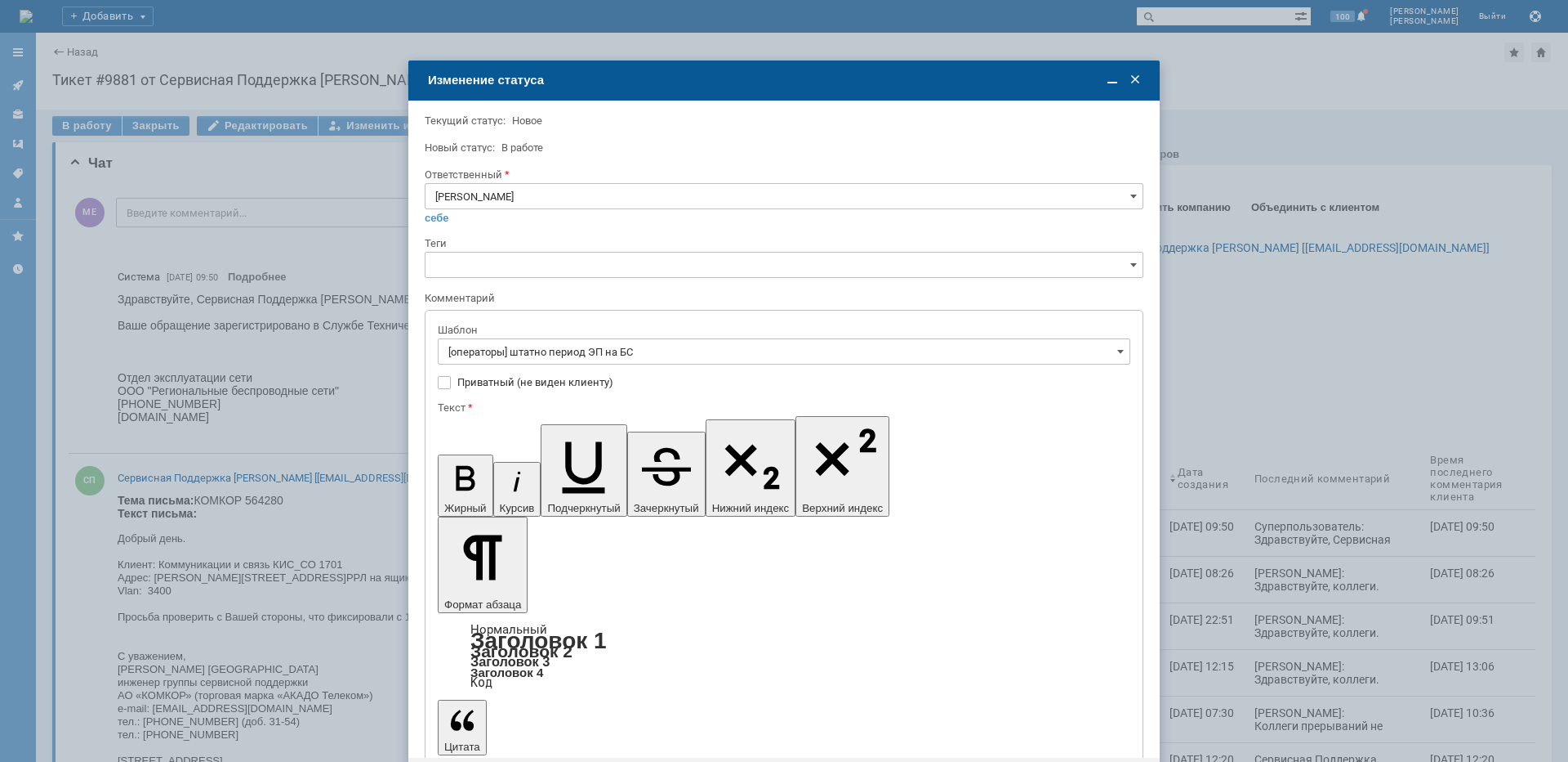
drag, startPoint x: 607, startPoint y: 4717, endPoint x: 1015, endPoint y: 4725, distance: 408.1
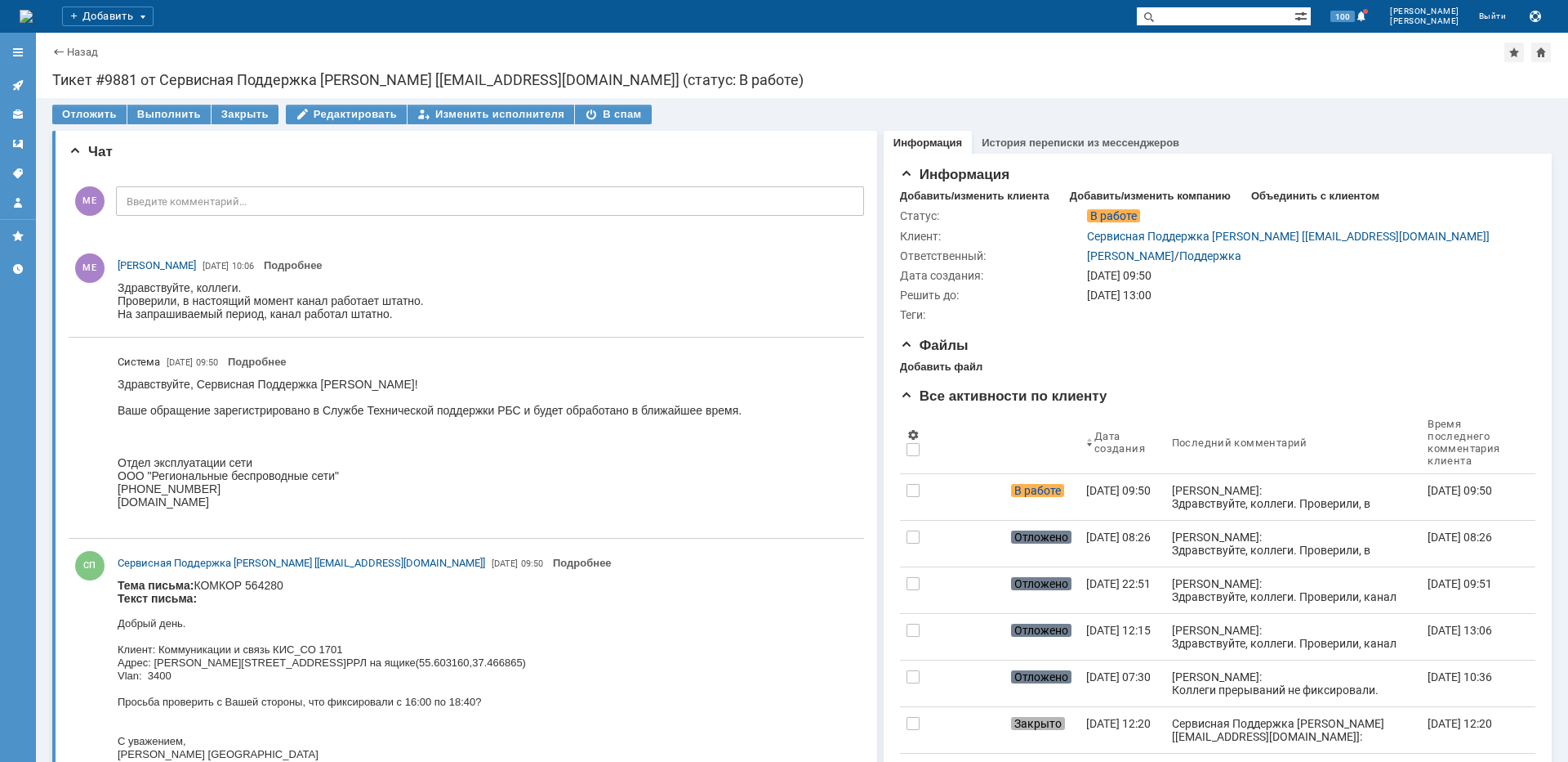
scroll to position [0, 0]
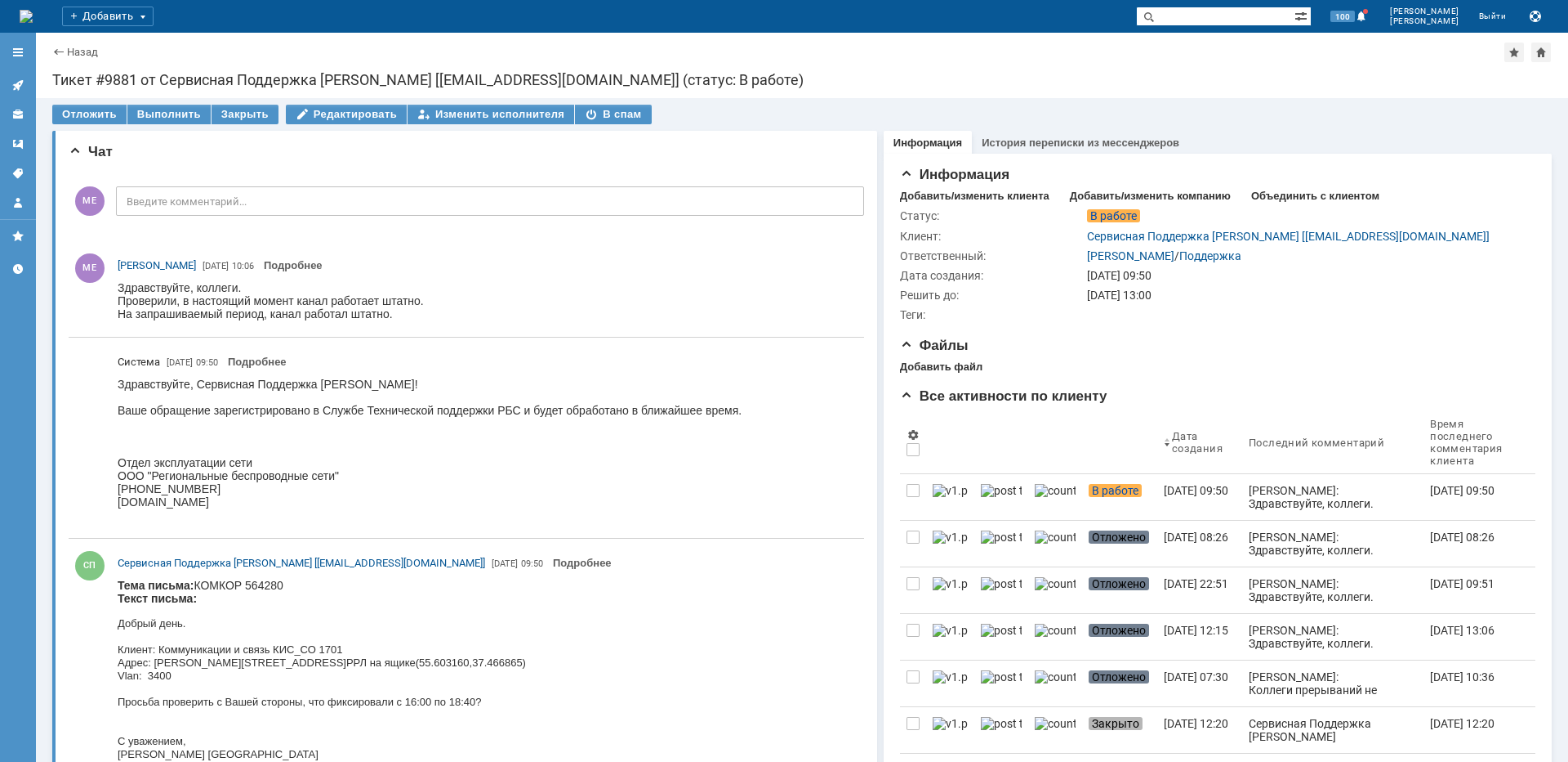
click at [15, 78] on link at bounding box center [18, 85] width 26 height 26
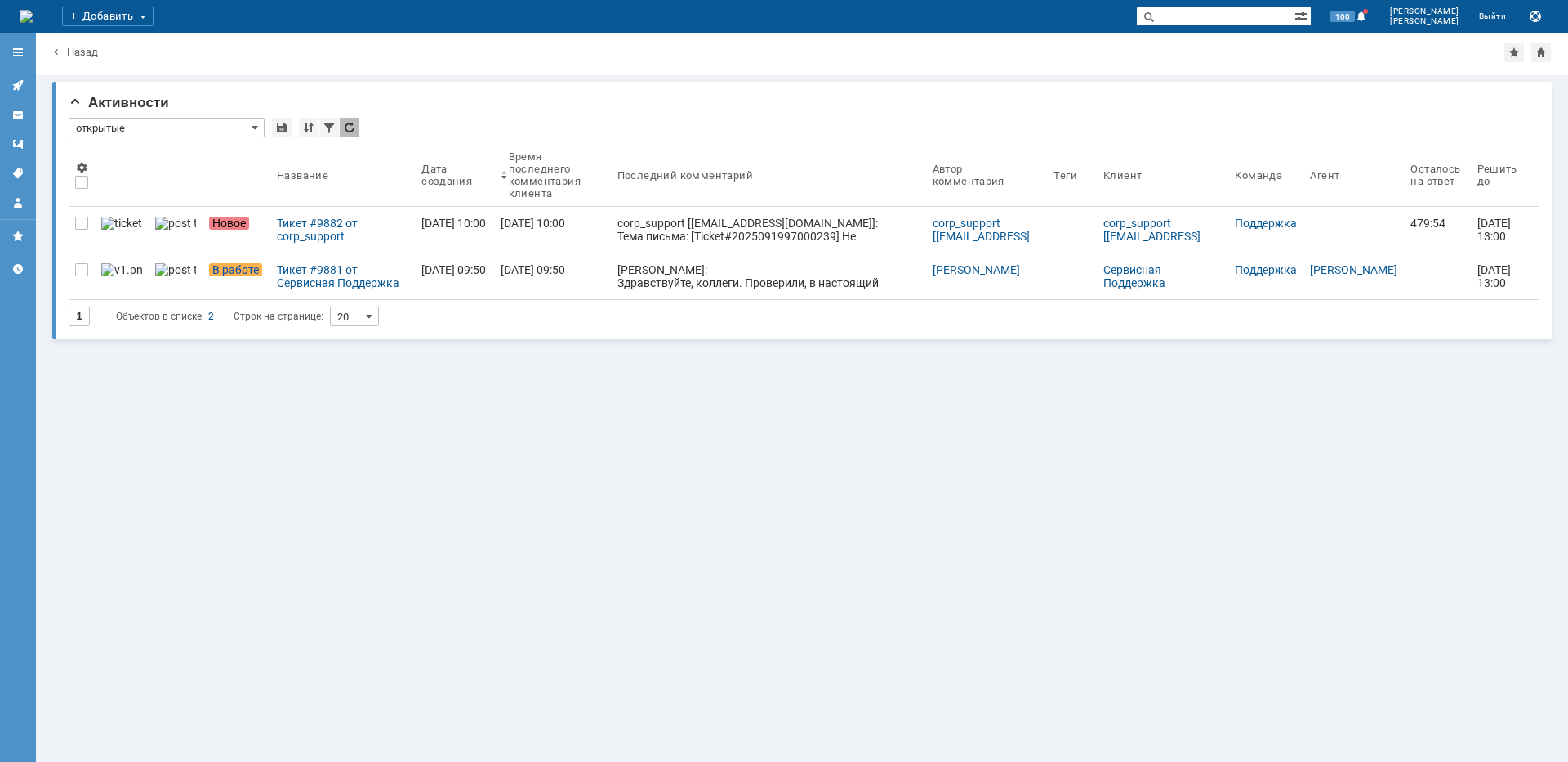
click at [319, 235] on div "Тикет #9882 от corp_support [corp_support@starlink.biz] (статус: Новое)" at bounding box center [342, 230] width 132 height 26
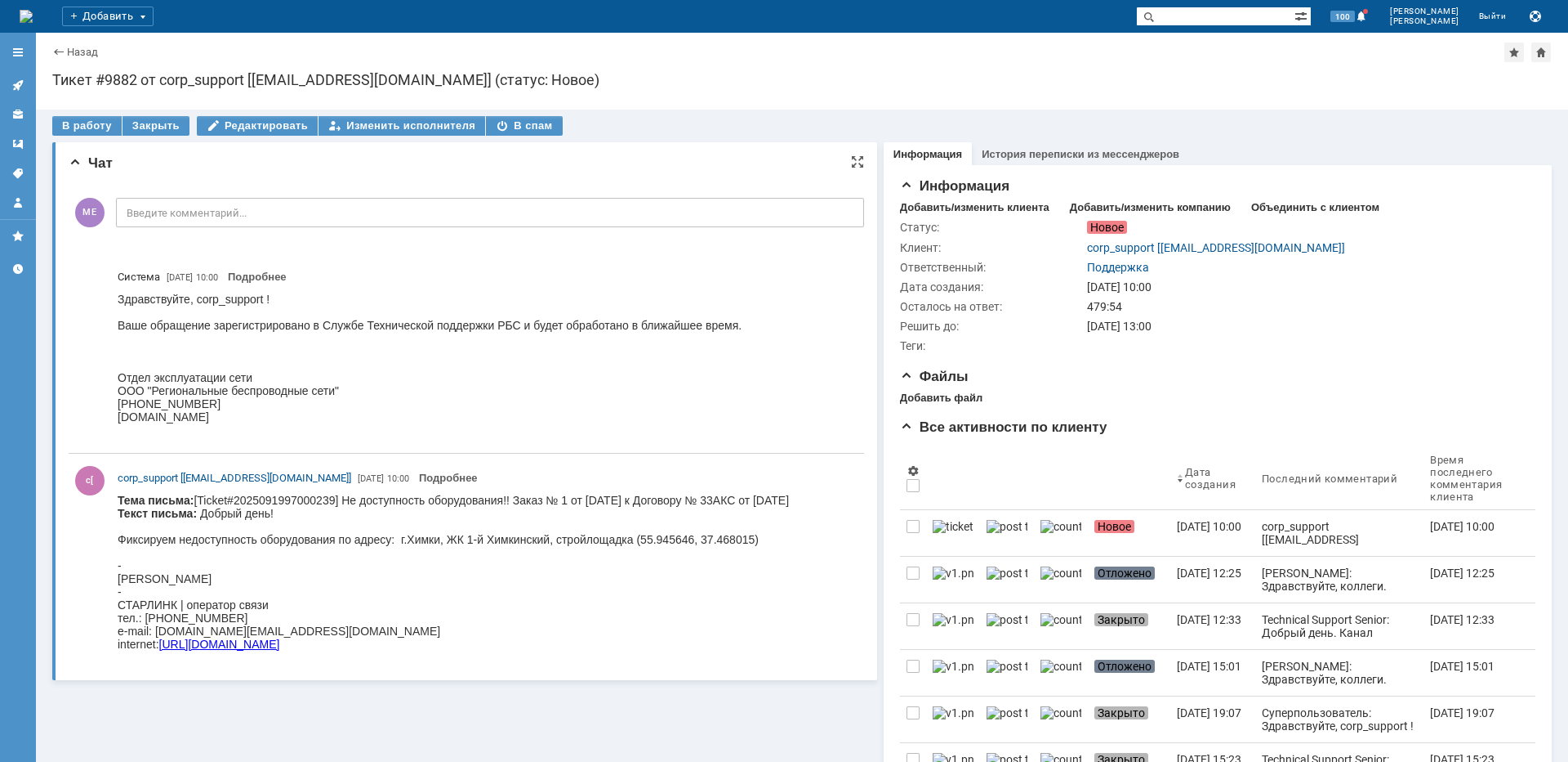
click at [511, 542] on body "Тема письма: [Ticket#2025091997000239] Не доступность оборудования!! Заказ № 1 …" at bounding box center [453, 572] width 672 height 157
click at [511, 542] on body "Тема письма: [Ticket#2025091997000239] Не доступность оборудования!! Заказ № 1 …" at bounding box center [453, 572] width 672 height 157
copy body "Химкинский"
click at [96, 122] on div "В работу" at bounding box center [87, 126] width 69 height 20
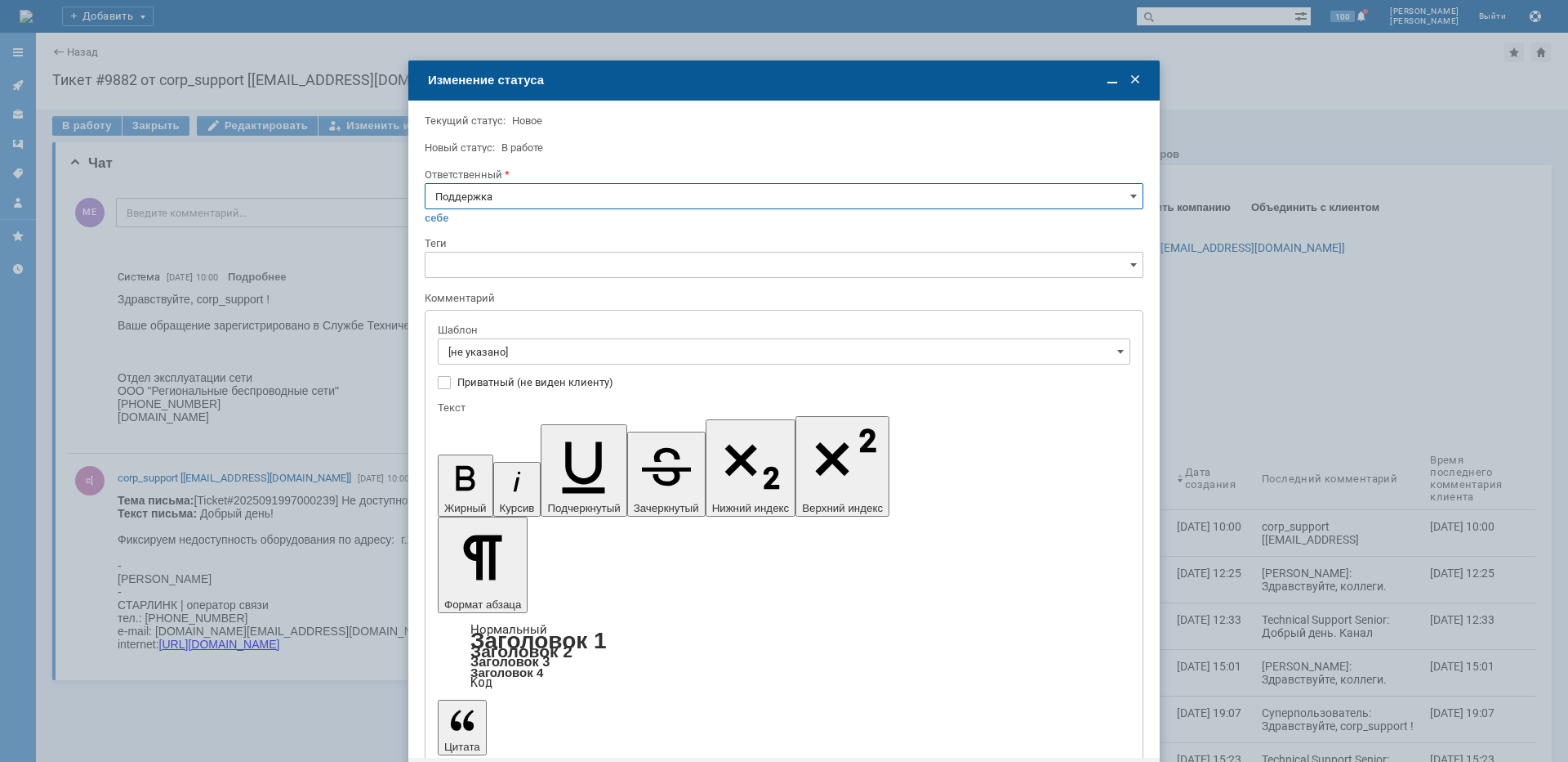
click at [579, 197] on input "Поддержка" at bounding box center [784, 196] width 719 height 26
click at [511, 359] on span "[PERSON_NAME]" at bounding box center [784, 361] width 698 height 13
type input "[PERSON_NAME]"
click at [510, 340] on input "[не указано]" at bounding box center [784, 352] width 693 height 26
type input "[PERSON_NAME]"
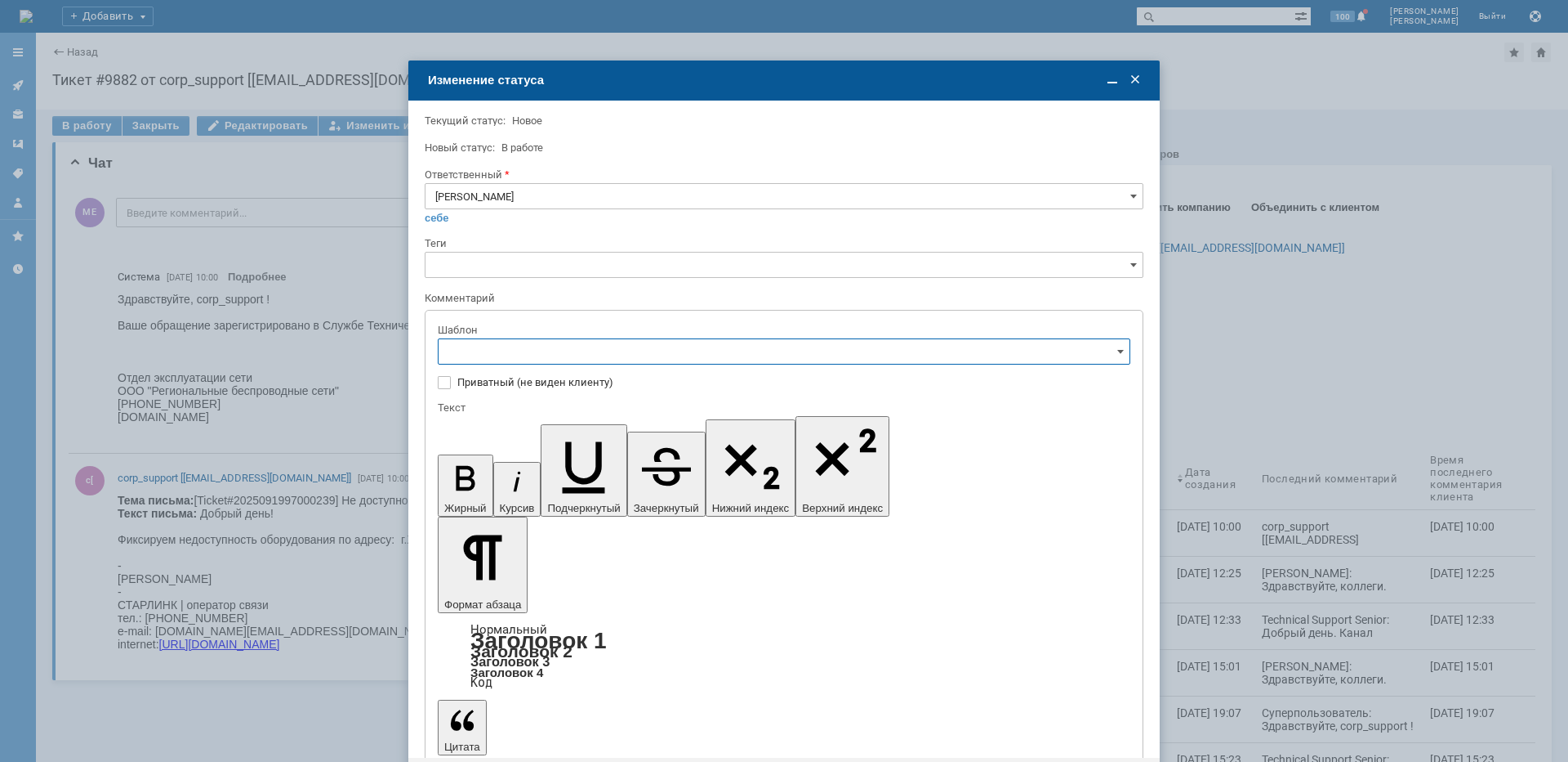
click at [603, 463] on span "[операторы] Недоступно оборудование на клиенте" at bounding box center [784, 463] width 672 height 13
type input "[операторы] Недоступно оборудование на клиенте"
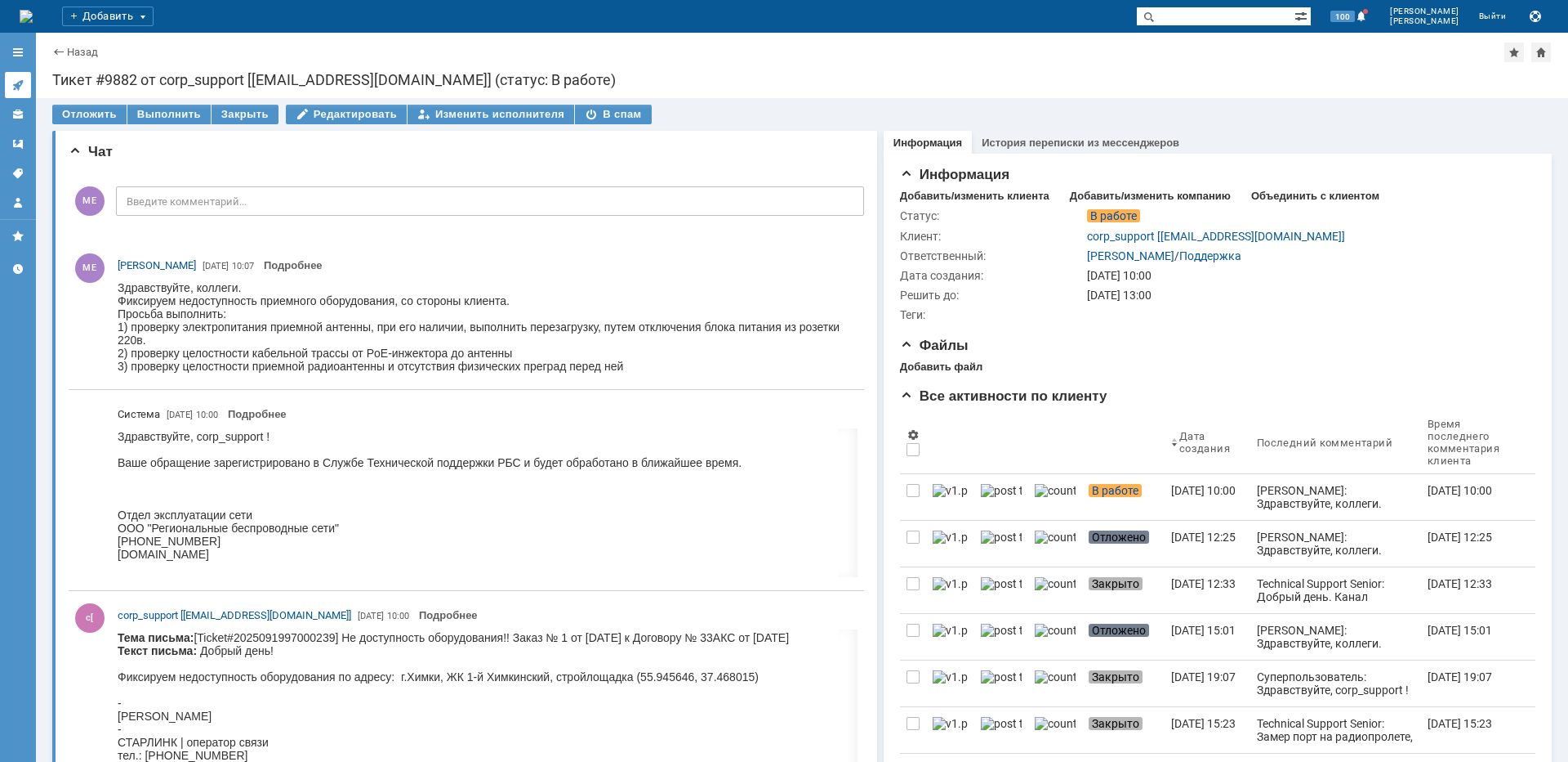
click at [16, 81] on icon at bounding box center [18, 85] width 13 height 13
